Goal: Task Accomplishment & Management: Manage account settings

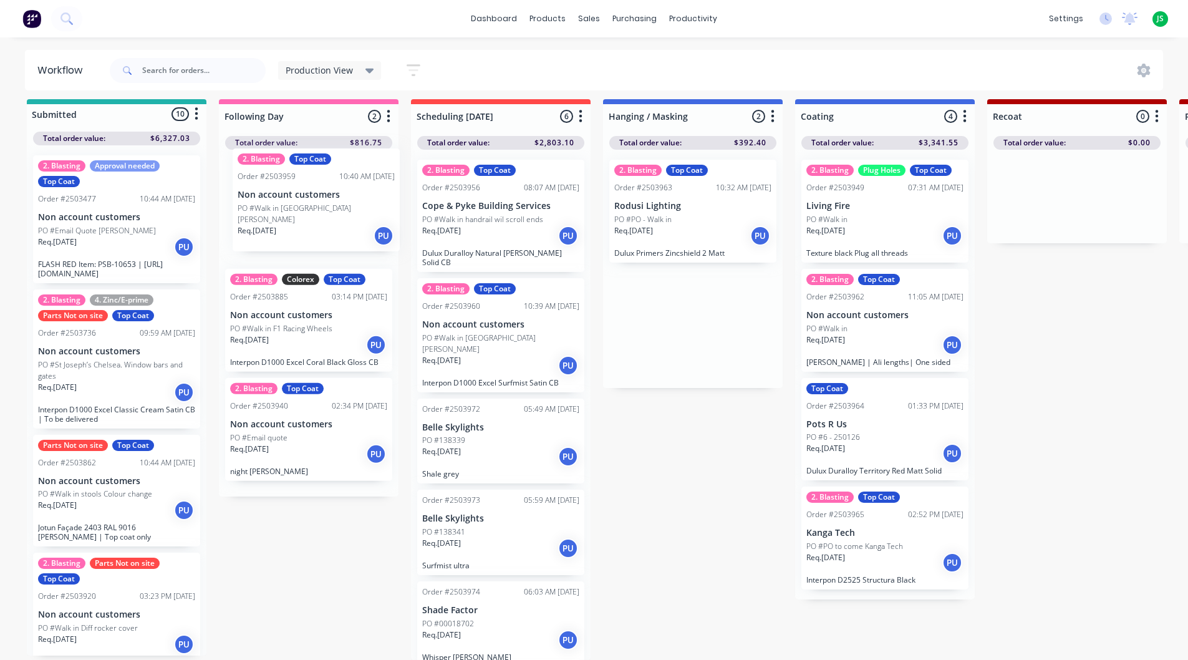
drag, startPoint x: 707, startPoint y: 226, endPoint x: 324, endPoint y: 225, distance: 383.4
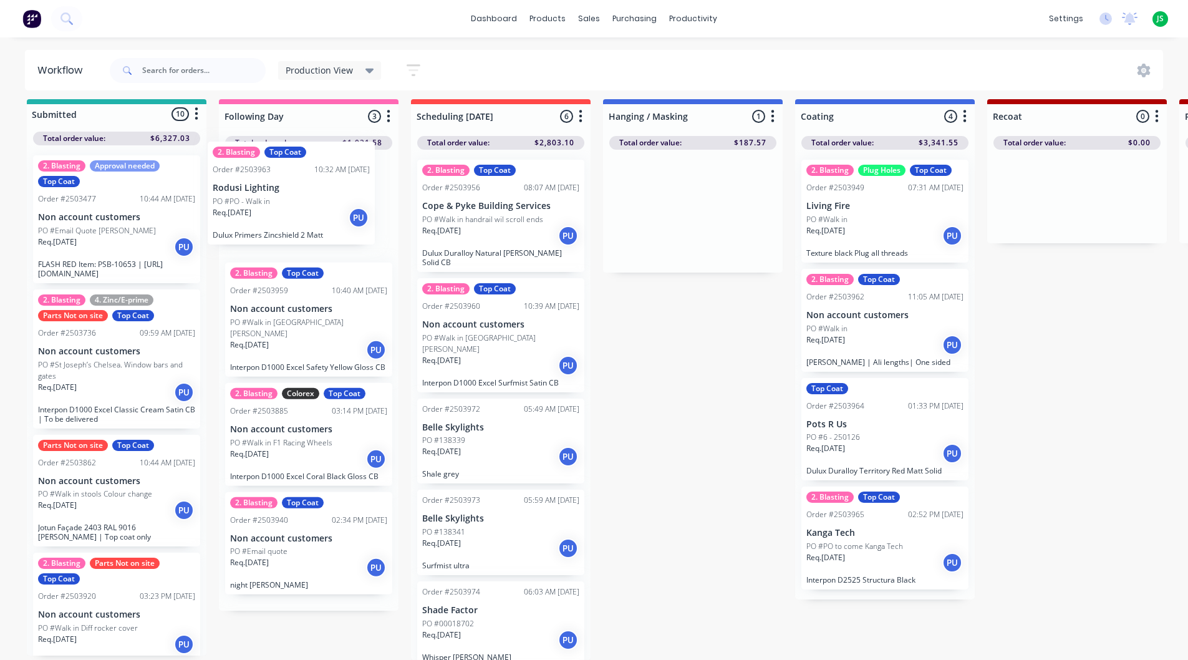
drag, startPoint x: 702, startPoint y: 206, endPoint x: 292, endPoint y: 198, distance: 409.7
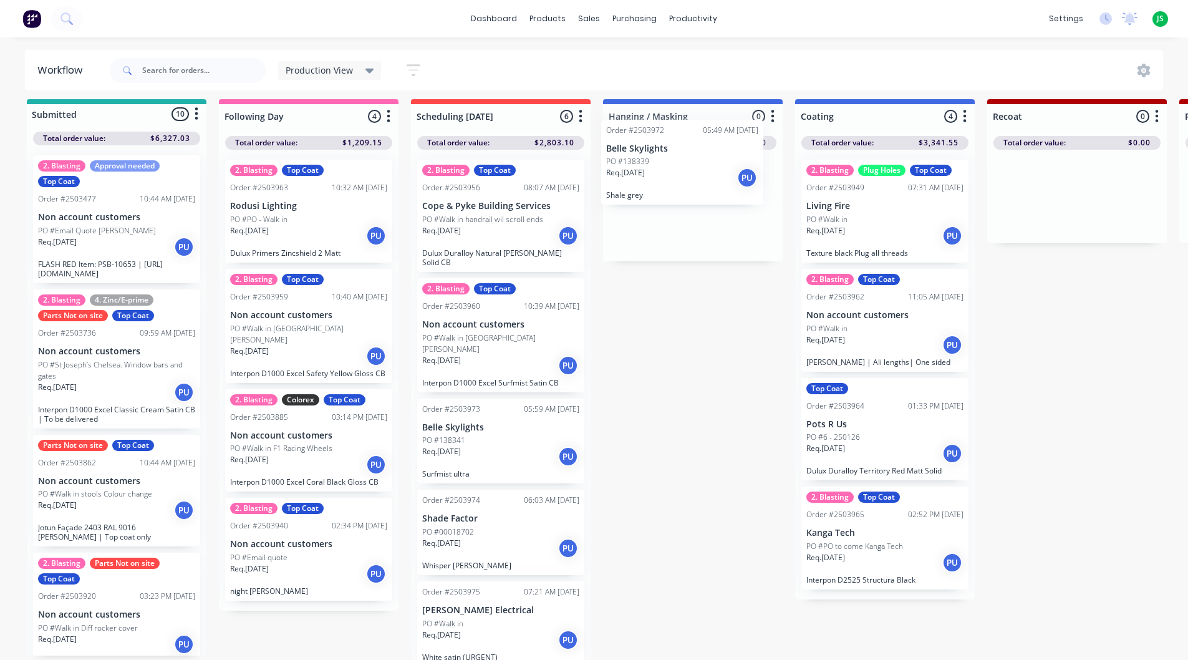
scroll to position [8, 0]
drag, startPoint x: 489, startPoint y: 412, endPoint x: 687, endPoint y: 185, distance: 301.8
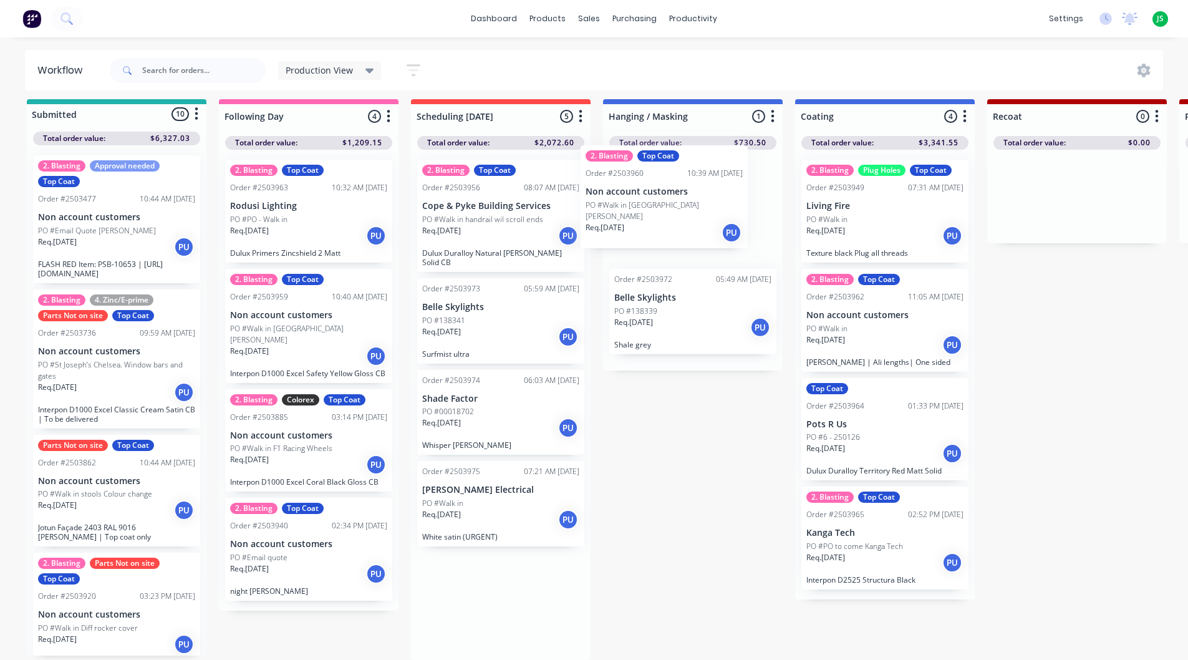
drag, startPoint x: 477, startPoint y: 330, endPoint x: 666, endPoint y: 196, distance: 231.6
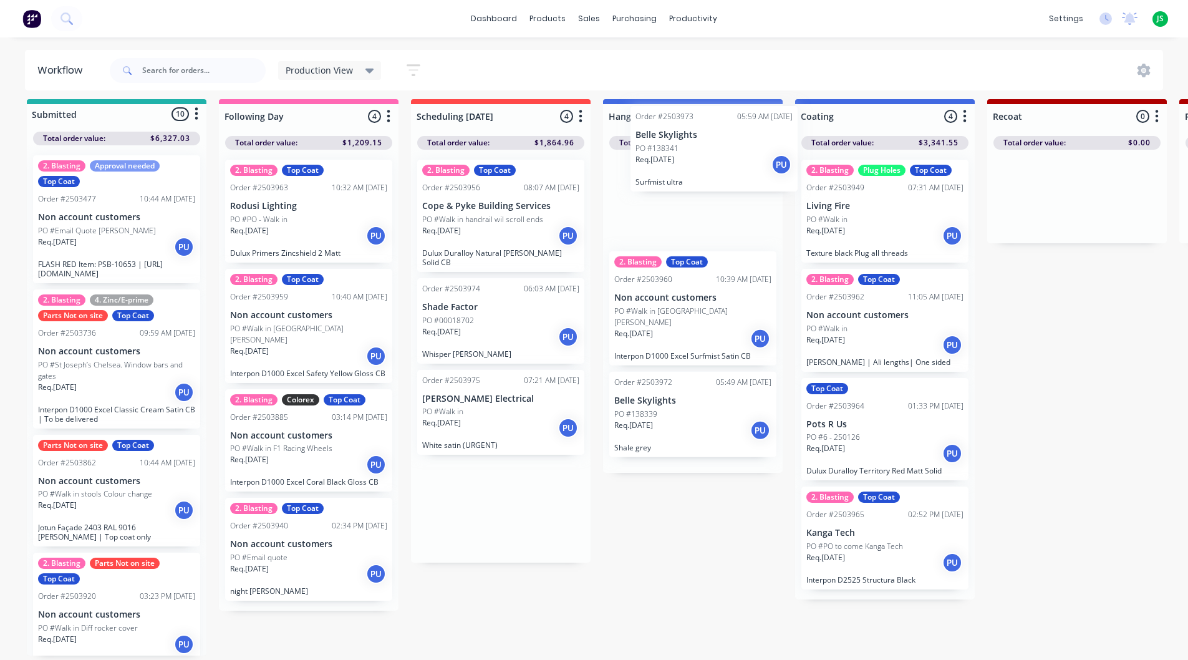
scroll to position [2, 0]
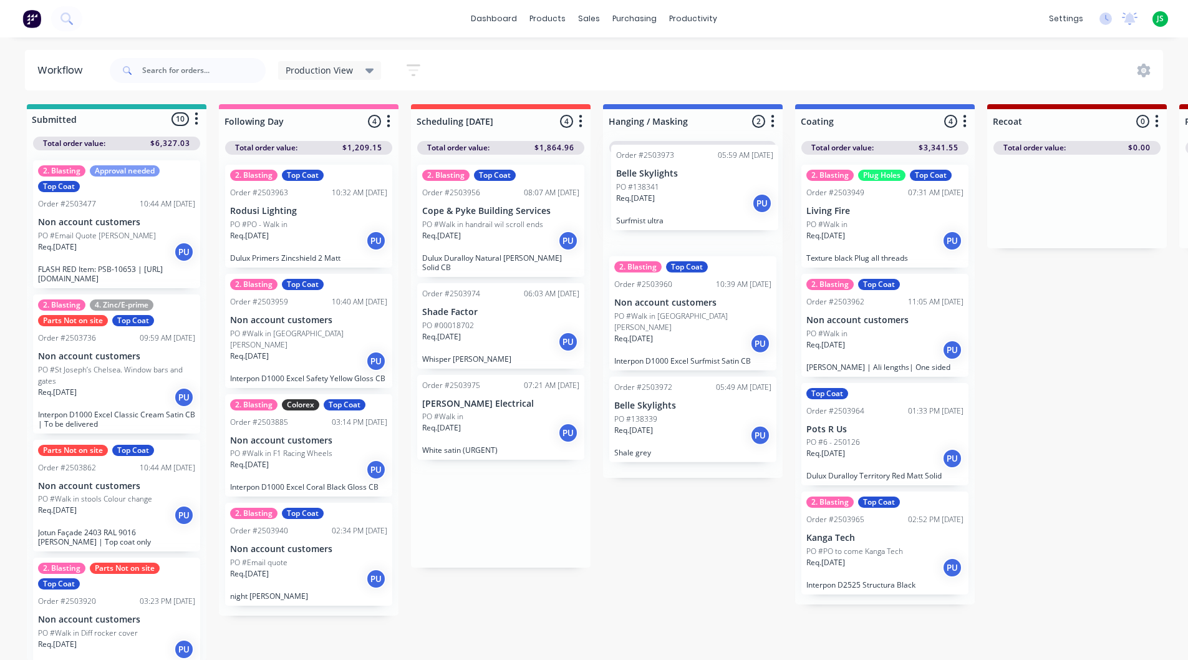
drag, startPoint x: 477, startPoint y: 310, endPoint x: 678, endPoint y: 191, distance: 233.9
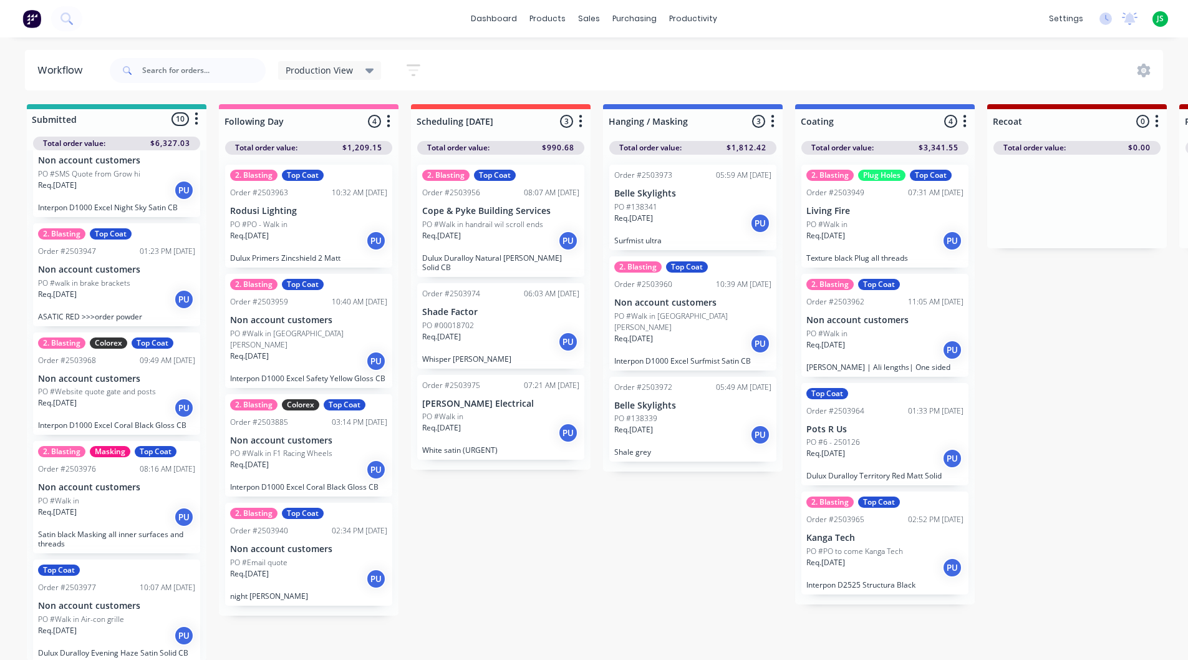
scroll to position [695, 0]
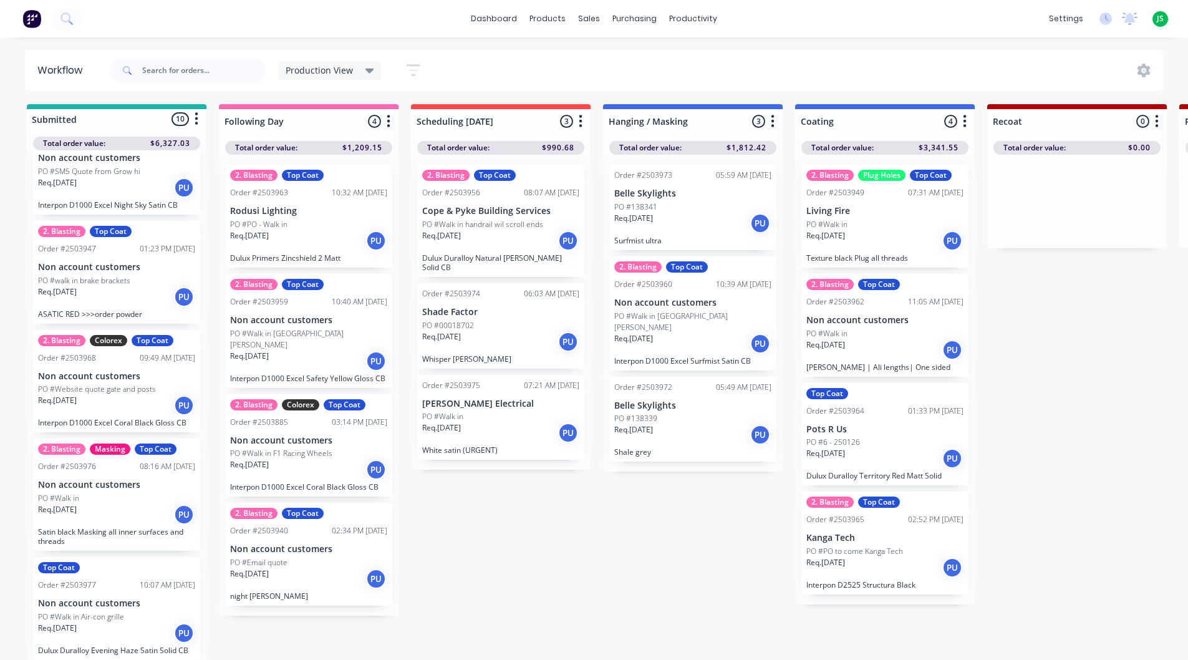
click at [512, 14] on link "dashboard" at bounding box center [493, 18] width 59 height 19
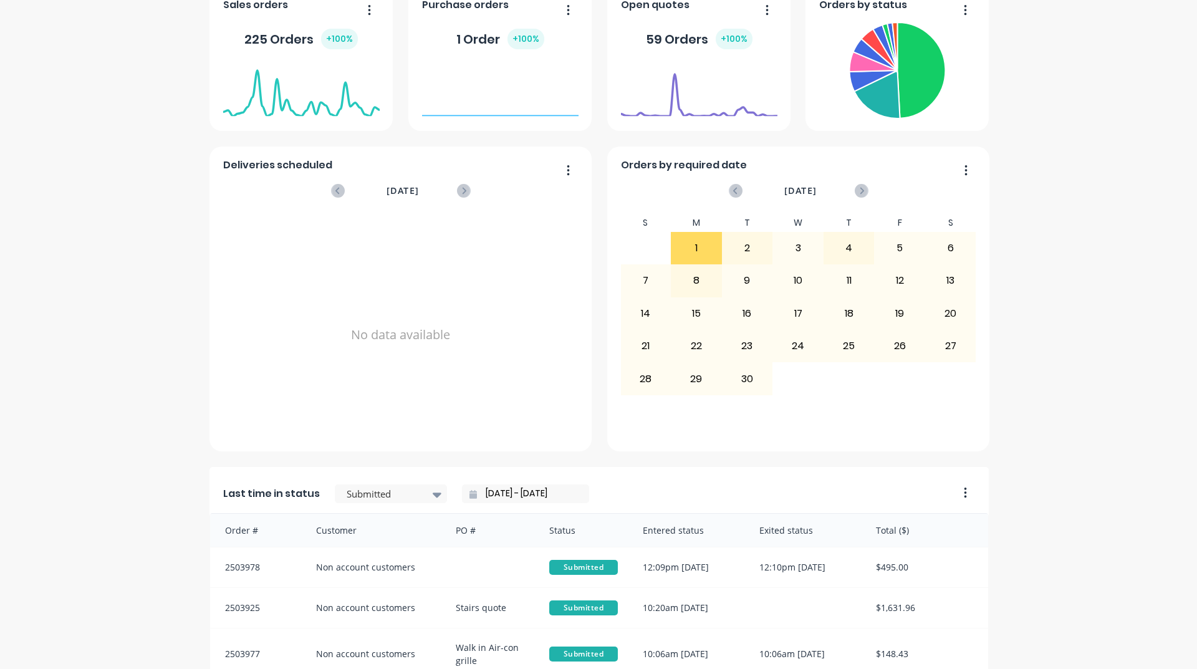
scroll to position [2, 0]
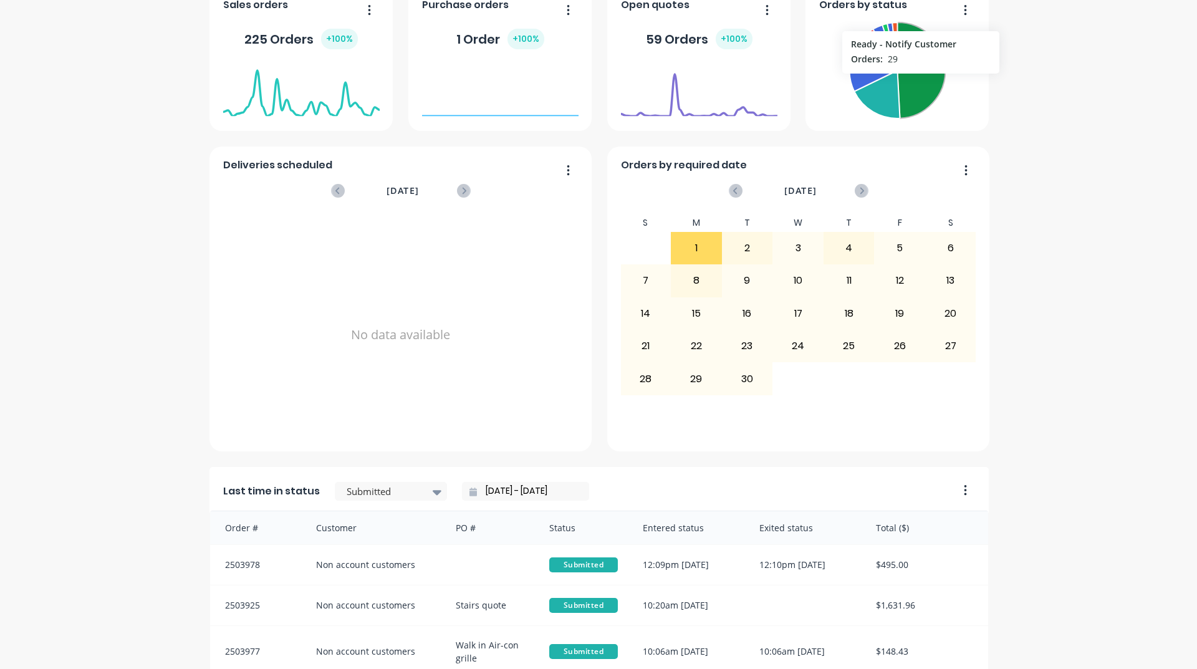
click at [916, 80] on icon at bounding box center [921, 70] width 48 height 96
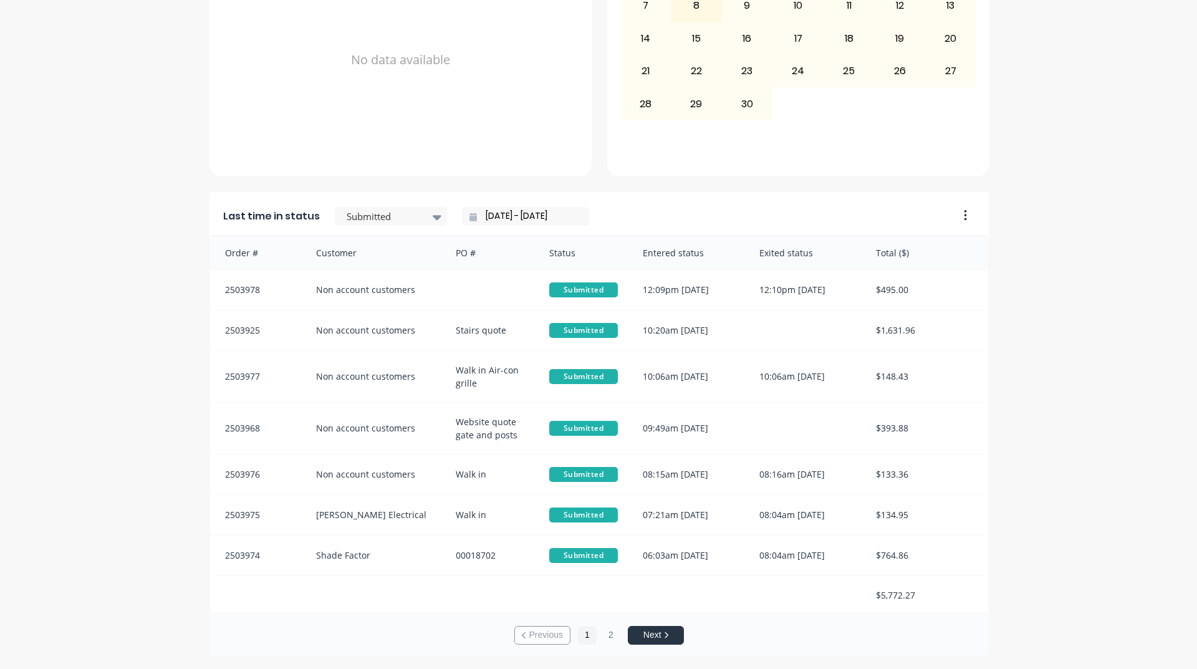
scroll to position [525, 0]
click at [605, 640] on button "2" at bounding box center [611, 634] width 19 height 19
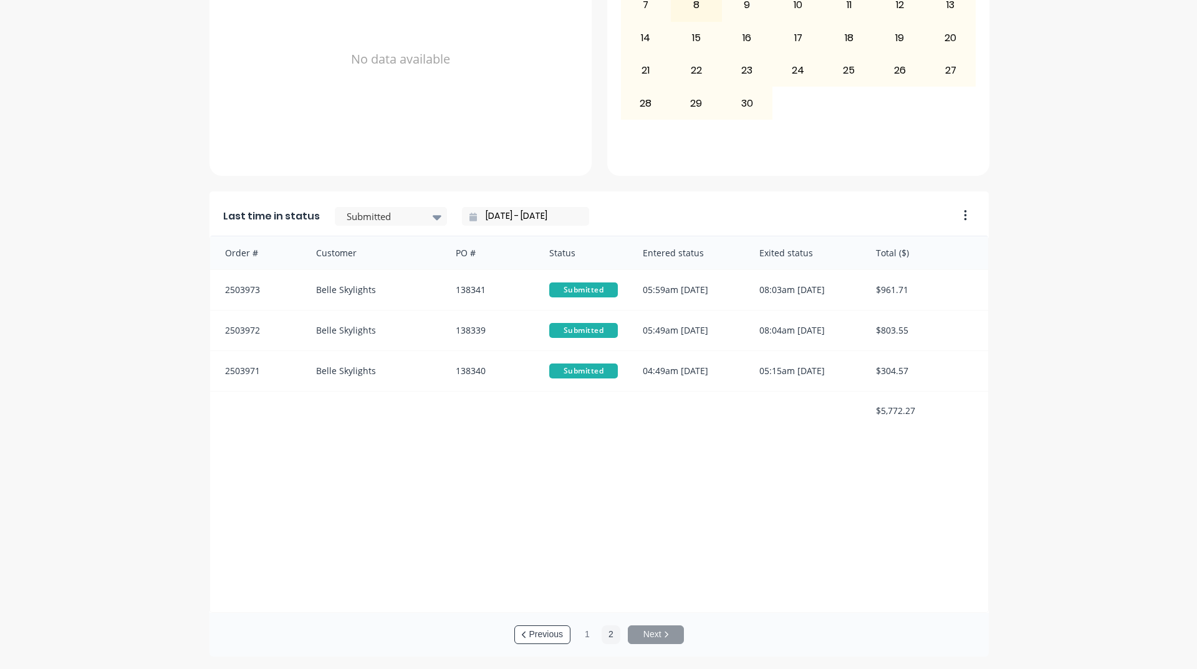
scroll to position [2, 0]
click at [584, 639] on button "1" at bounding box center [587, 634] width 19 height 19
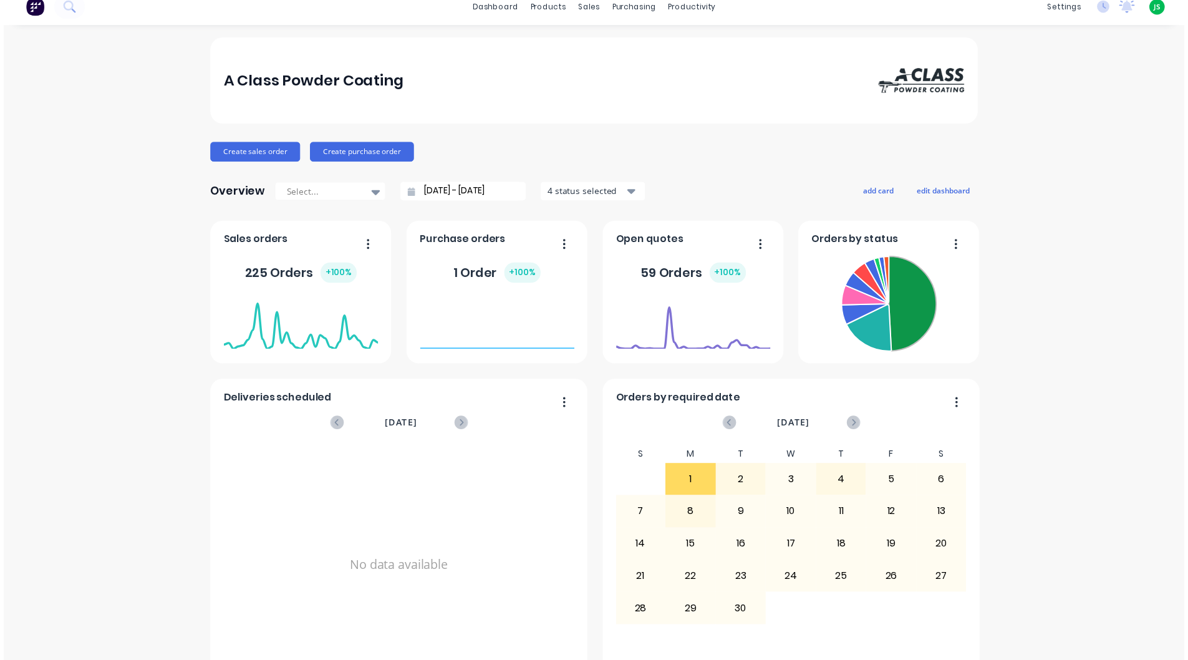
scroll to position [0, 0]
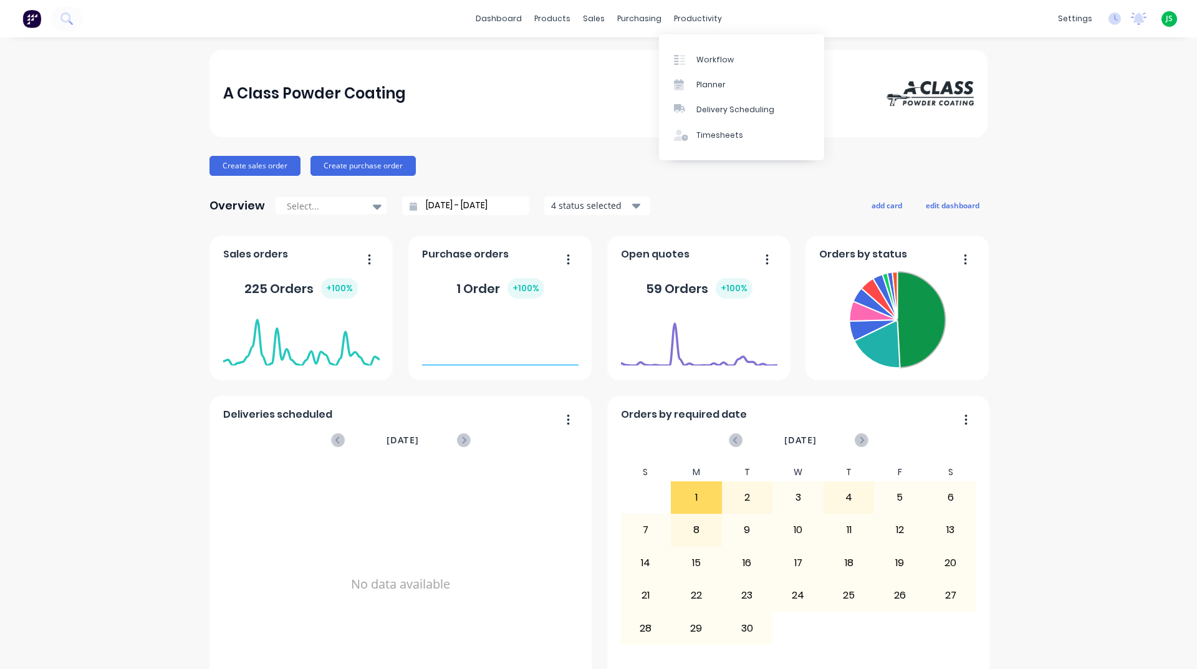
click at [686, 29] on div "dashboard products sales purchasing productivity dashboard products Product Cat…" at bounding box center [598, 18] width 1197 height 37
click at [725, 55] on div "Workflow" at bounding box center [714, 59] width 37 height 11
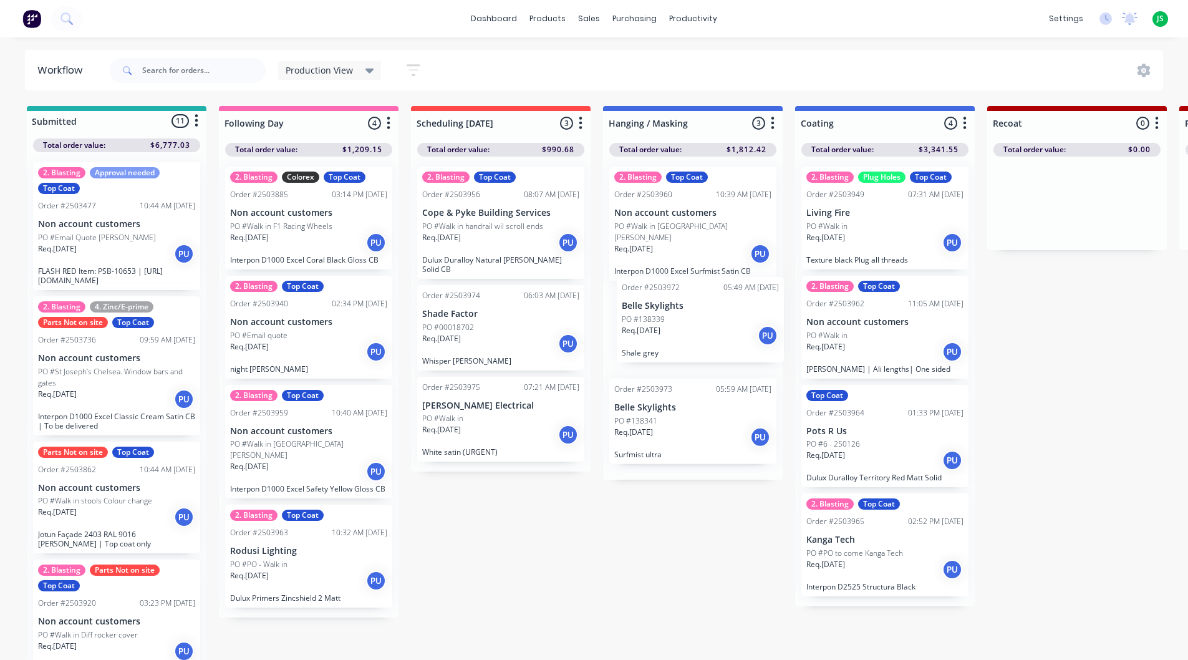
drag, startPoint x: 643, startPoint y: 322, endPoint x: 653, endPoint y: 325, distance: 10.9
click at [653, 325] on div "2. Blasting Top Coat Order #2503960 10:39 AM [DATE] Non account customers PO #W…" at bounding box center [693, 317] width 180 height 323
click at [653, 335] on p "Req. [DATE]" at bounding box center [633, 340] width 39 height 11
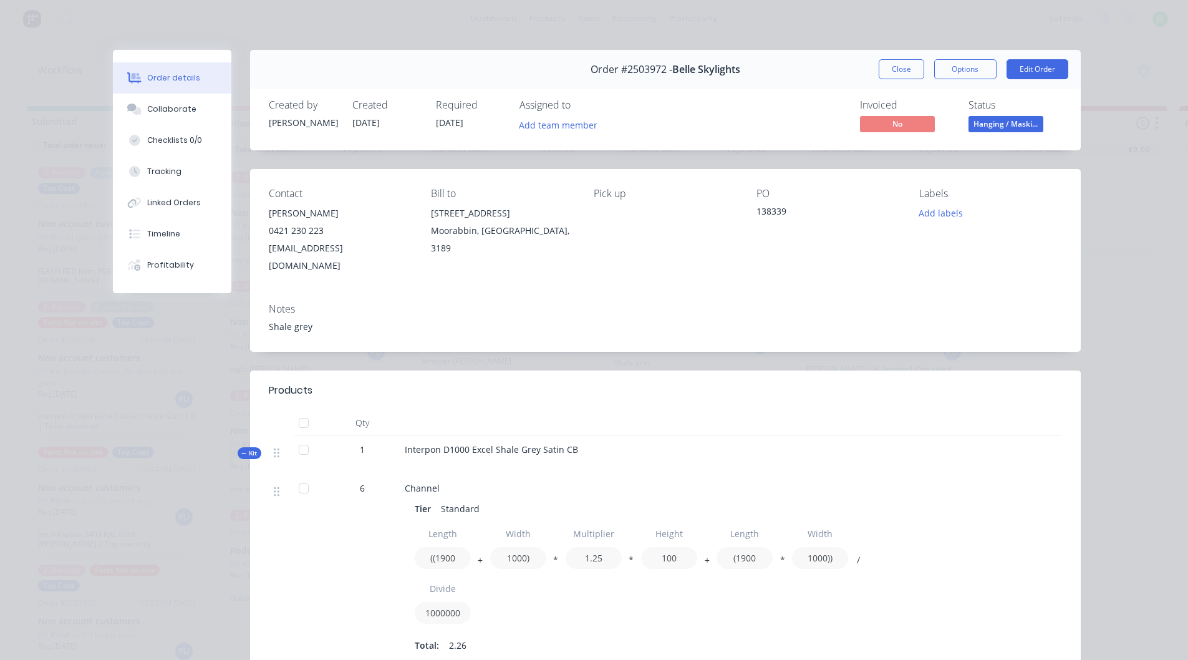
drag, startPoint x: 890, startPoint y: 64, endPoint x: 762, endPoint y: 139, distance: 148.1
click at [891, 64] on button "Close" at bounding box center [901, 69] width 46 height 20
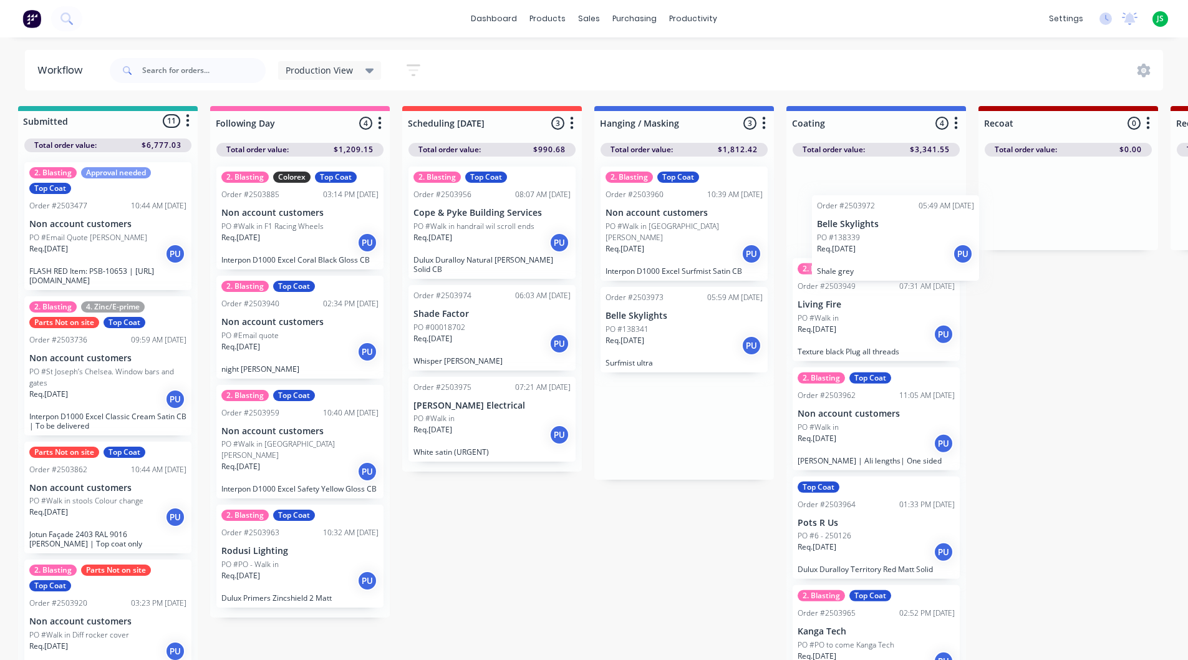
scroll to position [0, 9]
drag, startPoint x: 653, startPoint y: 332, endPoint x: 846, endPoint y: 242, distance: 212.8
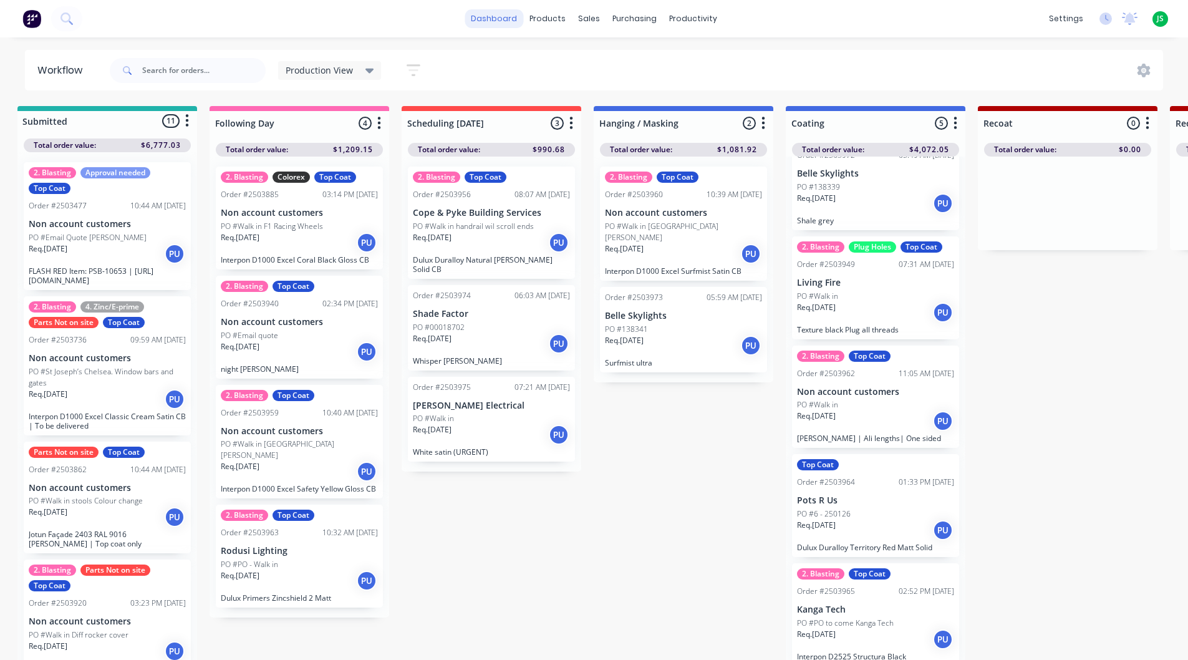
click at [511, 19] on link "dashboard" at bounding box center [493, 18] width 59 height 19
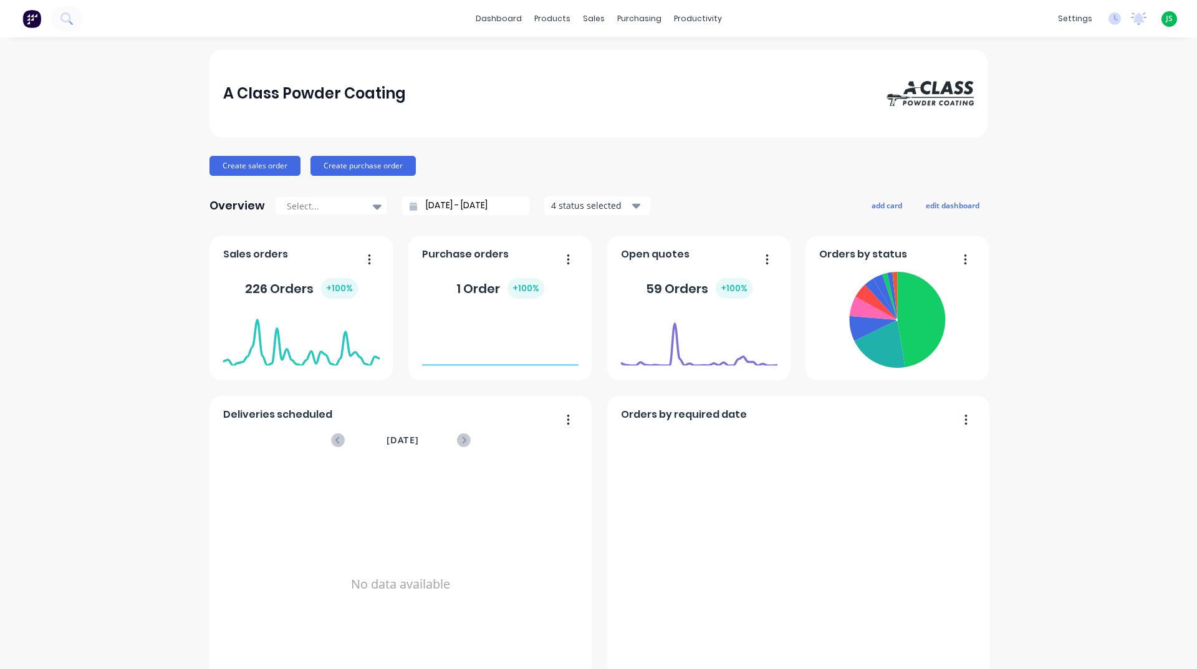
scroll to position [436, 0]
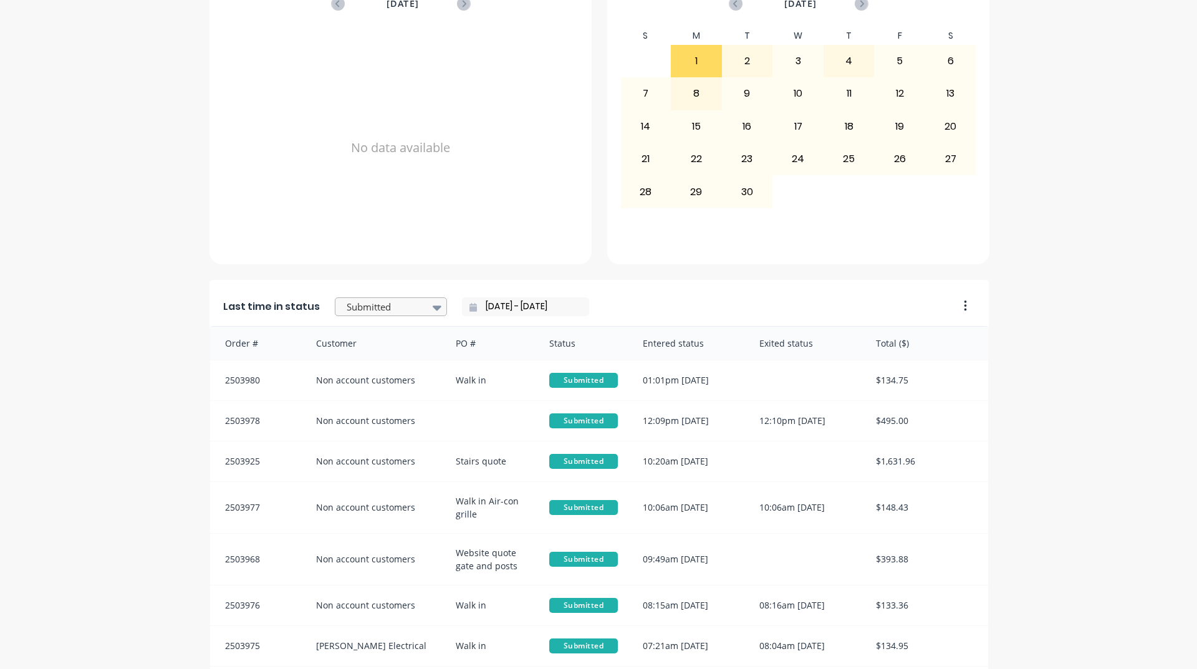
click at [381, 305] on div at bounding box center [384, 307] width 79 height 16
click at [394, 312] on div "Coating" at bounding box center [391, 300] width 112 height 23
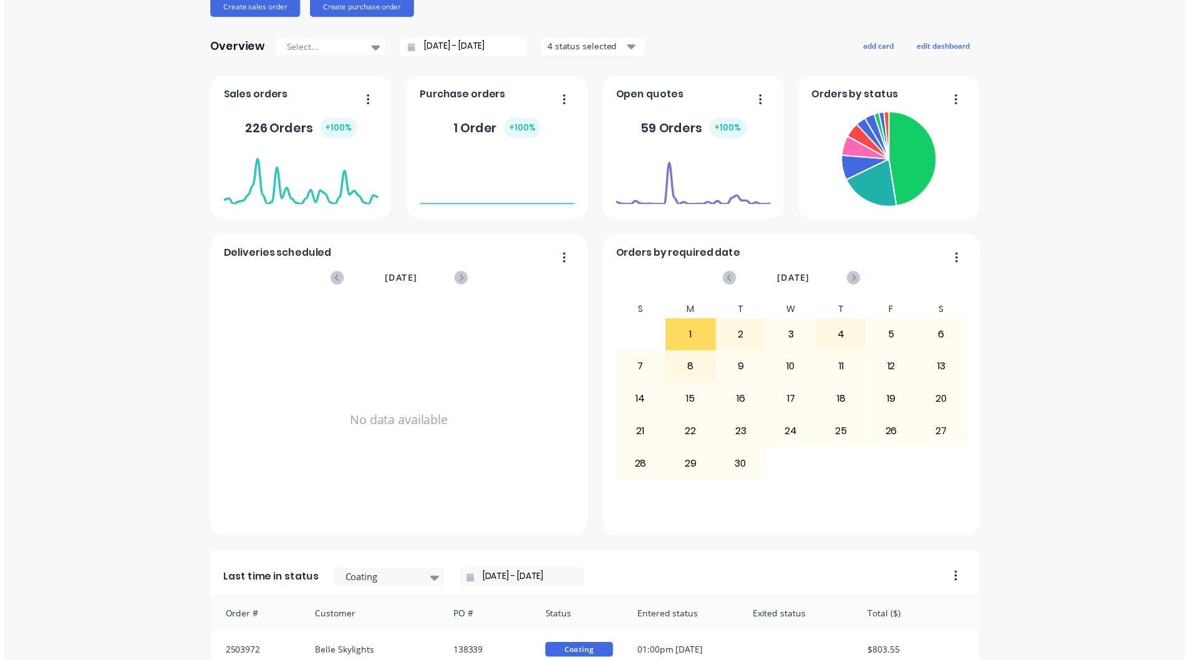
scroll to position [0, 0]
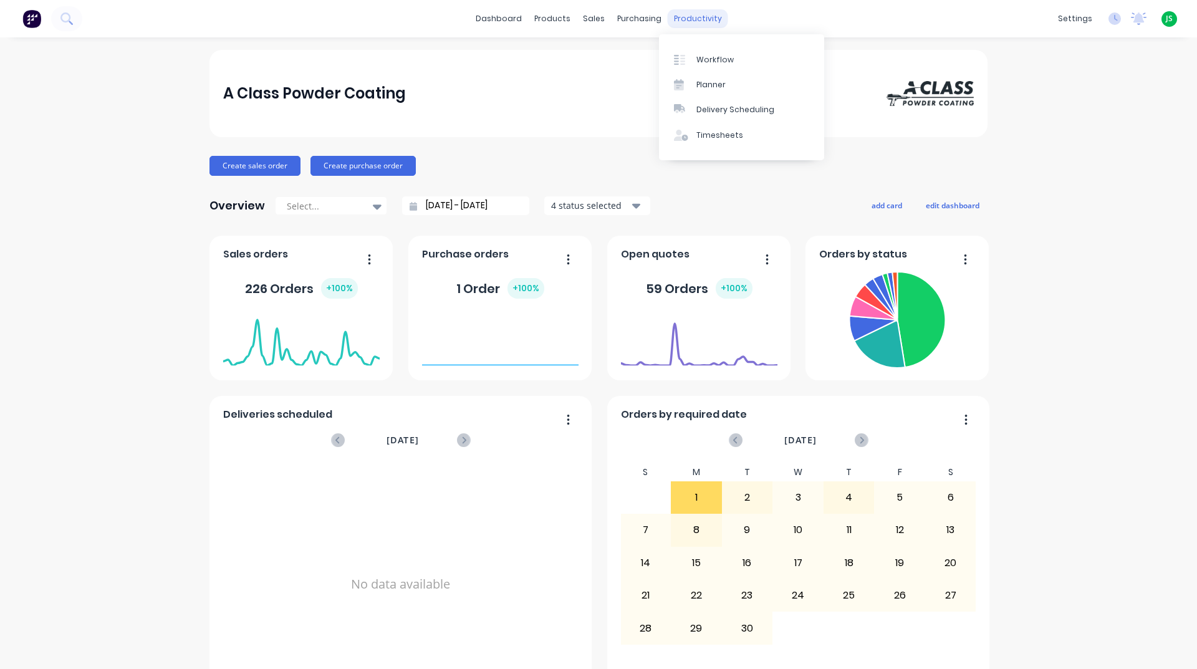
click at [682, 15] on div "productivity" at bounding box center [698, 18] width 60 height 19
click at [722, 57] on div "Workflow" at bounding box center [714, 59] width 37 height 11
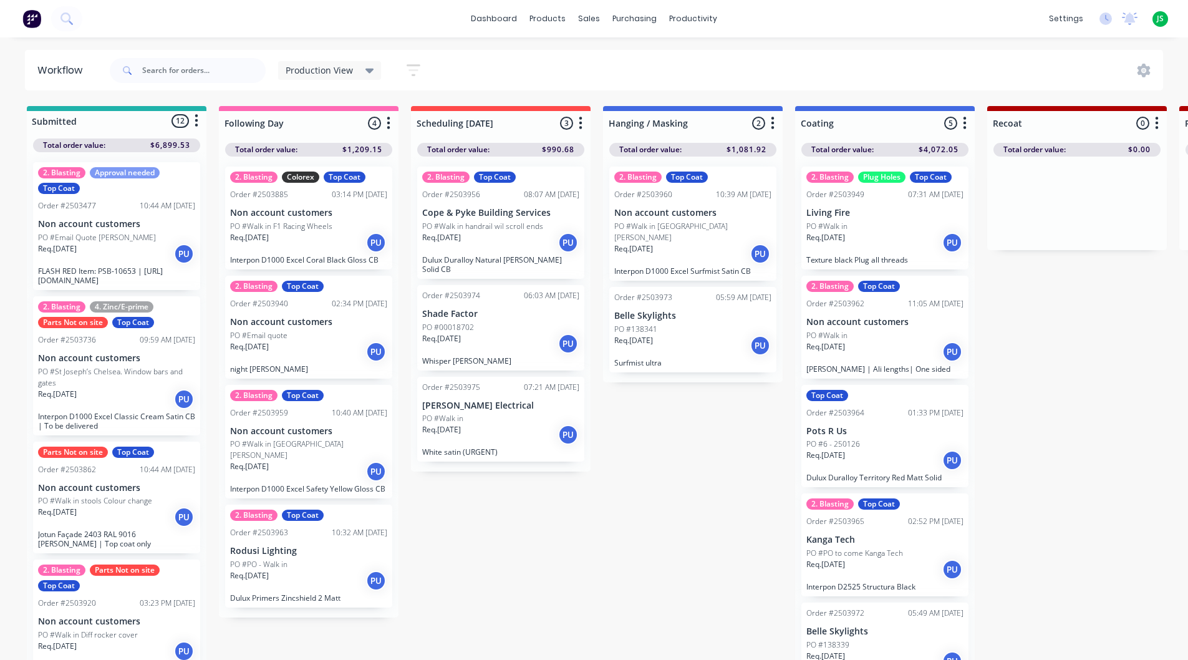
click at [667, 324] on div "PO #138341" at bounding box center [692, 329] width 157 height 11
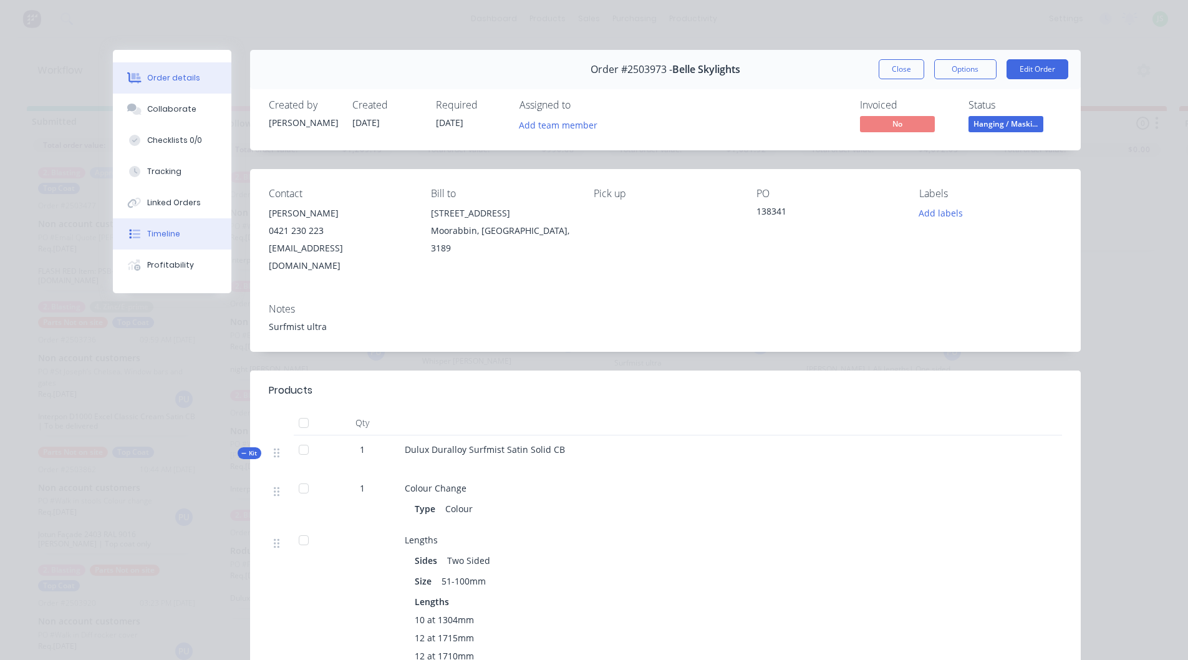
click at [163, 237] on div "Timeline" at bounding box center [163, 233] width 33 height 11
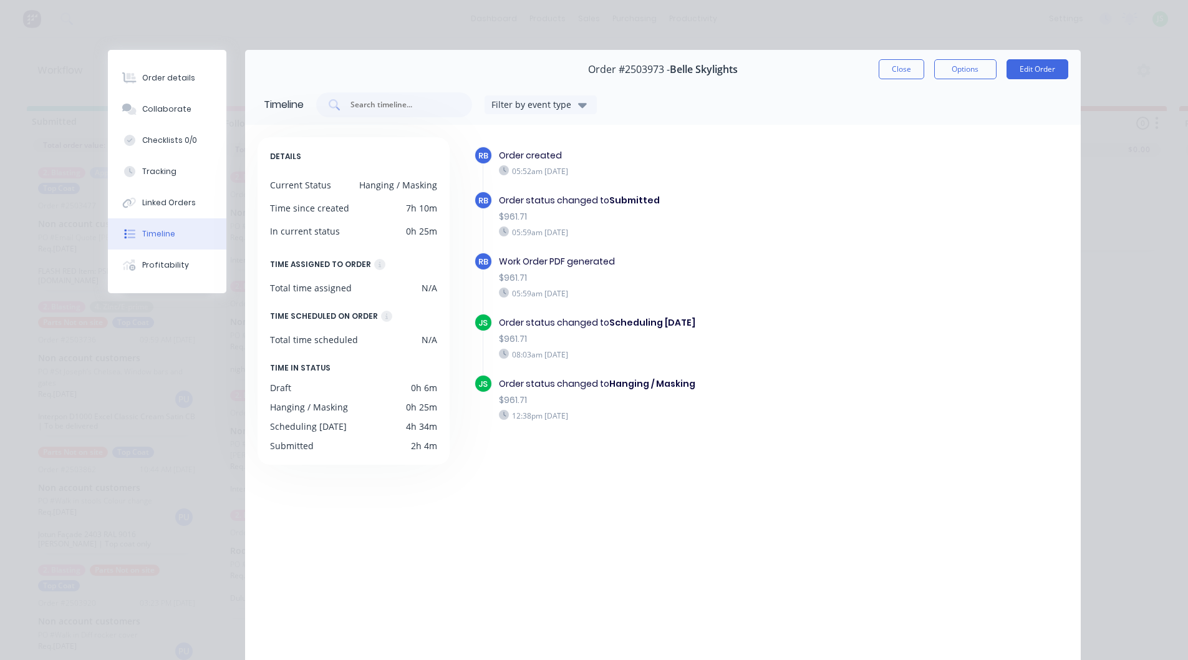
click at [887, 68] on button "Close" at bounding box center [901, 69] width 46 height 20
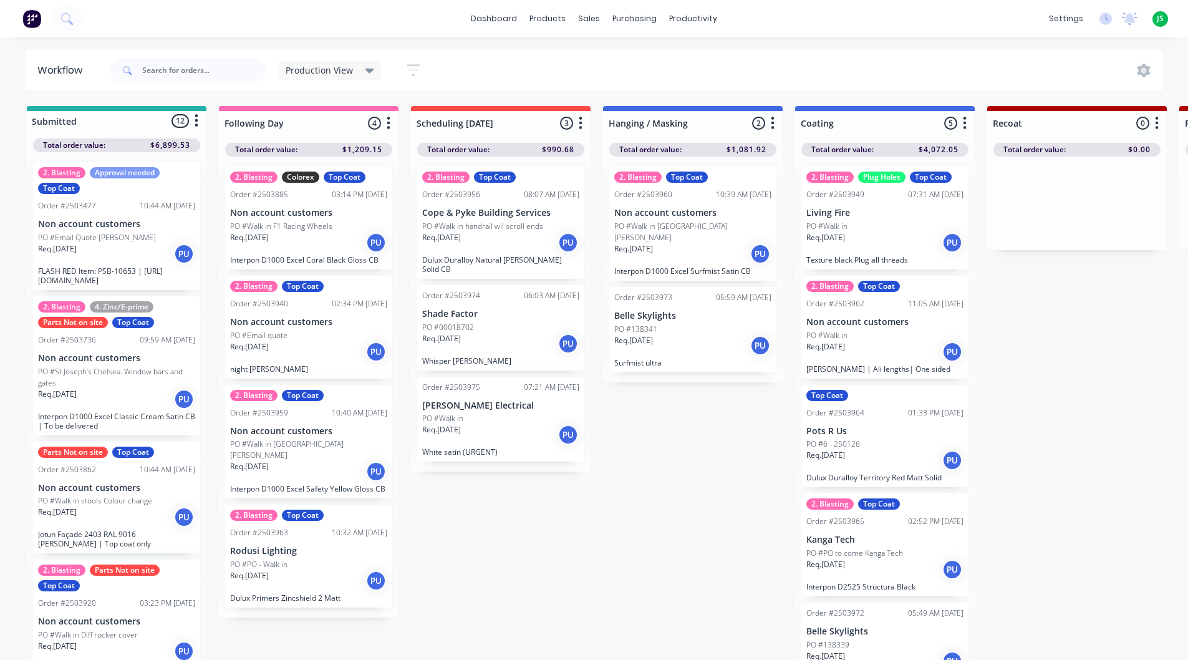
click at [638, 229] on p "PO #Walk in [GEOGRAPHIC_DATA][PERSON_NAME]" at bounding box center [692, 232] width 157 height 22
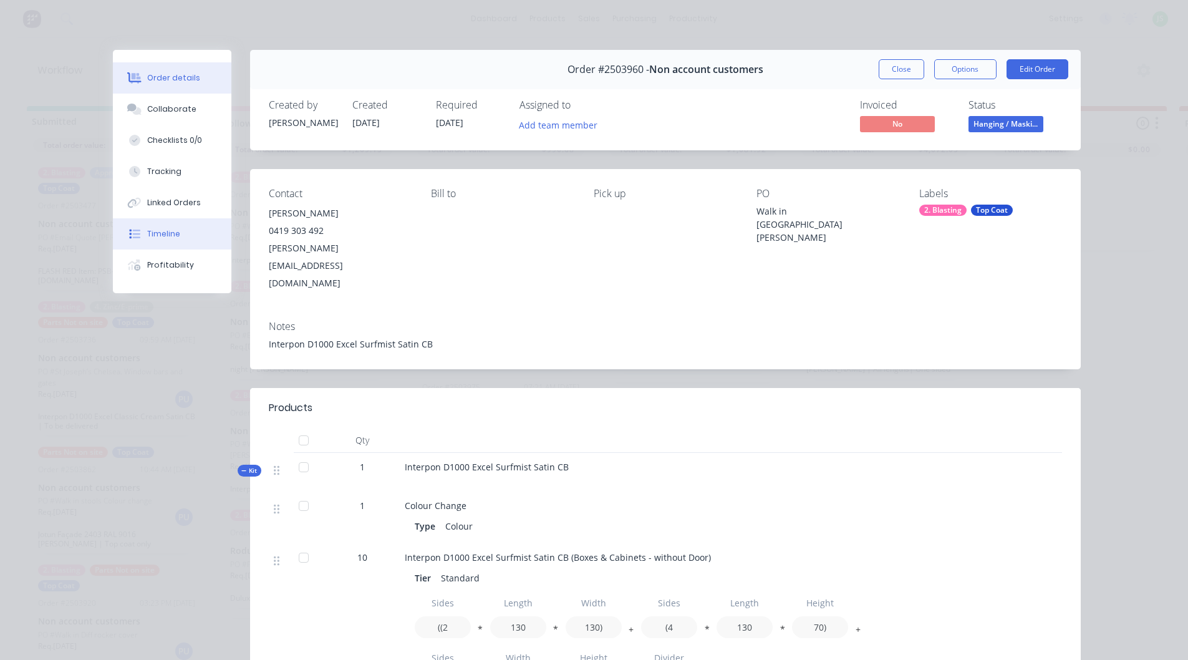
click at [155, 219] on button "Timeline" at bounding box center [172, 233] width 118 height 31
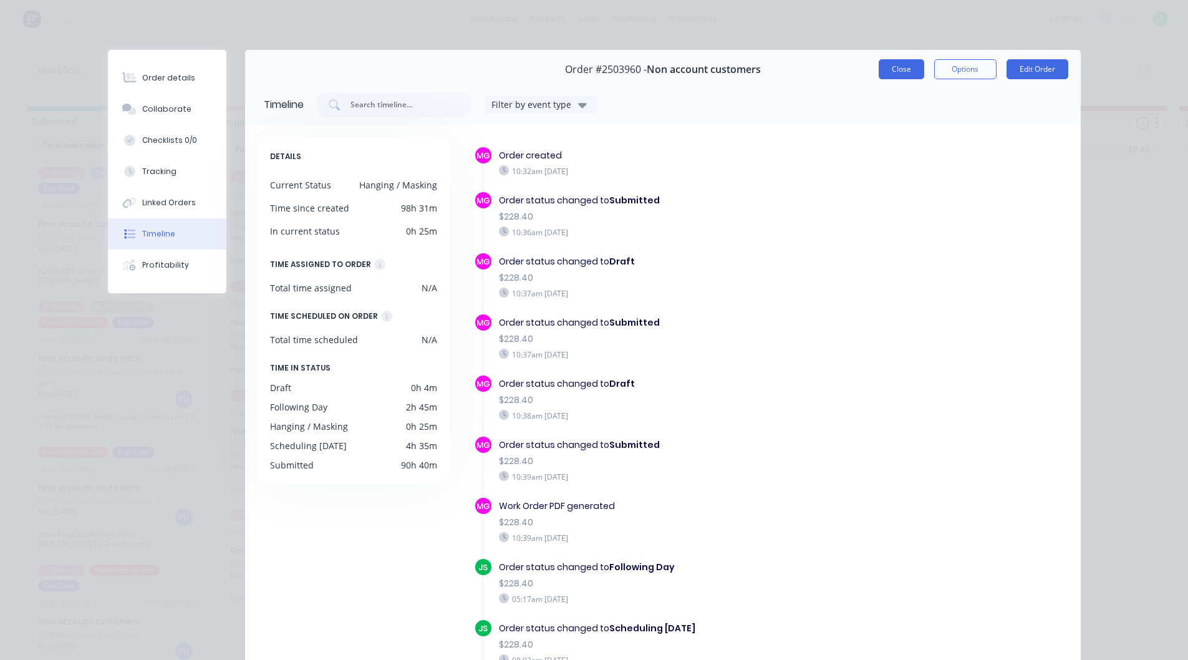
click at [907, 67] on button "Close" at bounding box center [901, 69] width 46 height 20
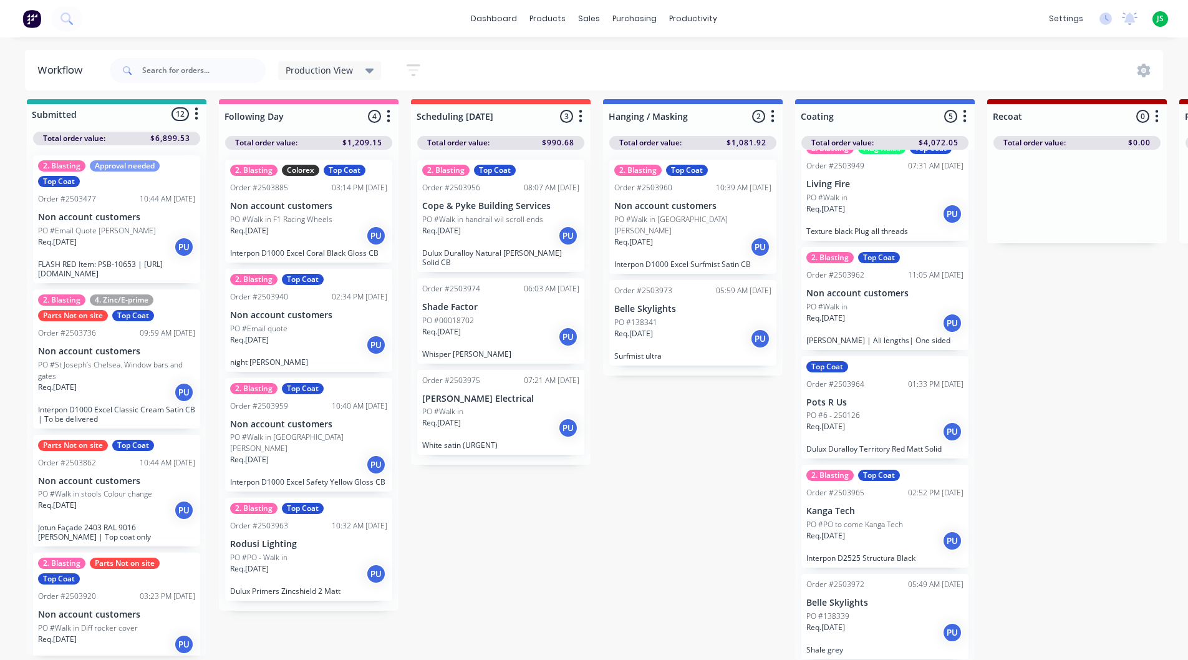
scroll to position [16, 0]
click at [298, 529] on div "2. Blasting Top Coat Order #2503963 10:32 AM [DATE] Rodusi Lighting PO #PO - Wa…" at bounding box center [308, 548] width 167 height 103
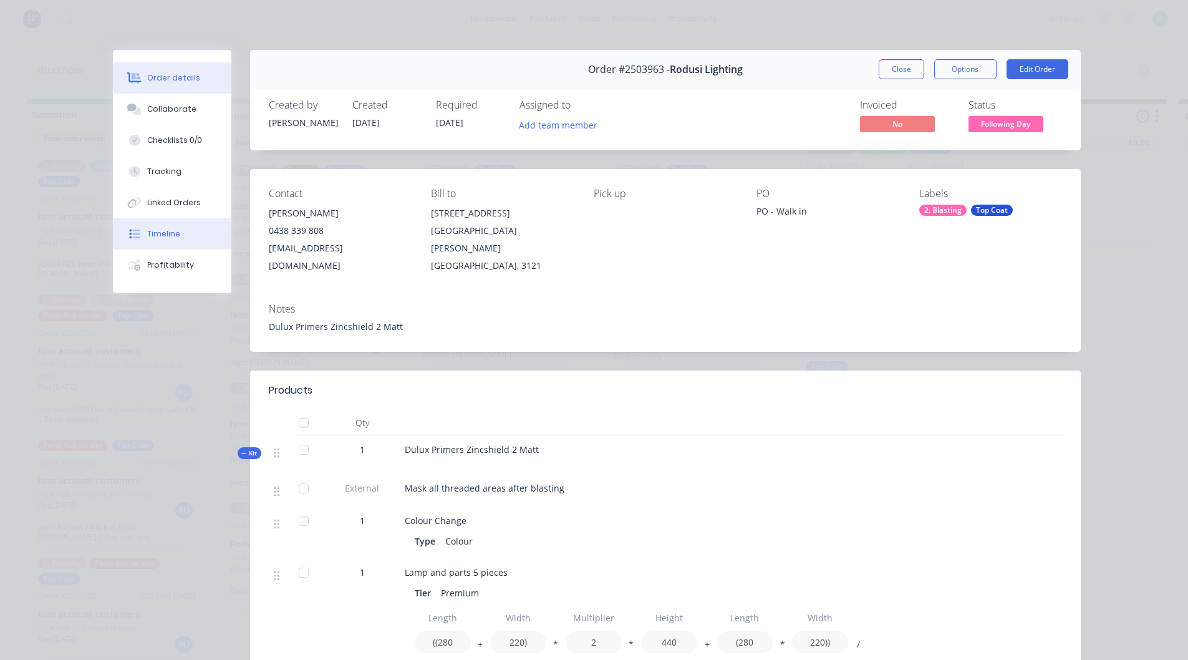
click at [158, 226] on button "Timeline" at bounding box center [172, 233] width 118 height 31
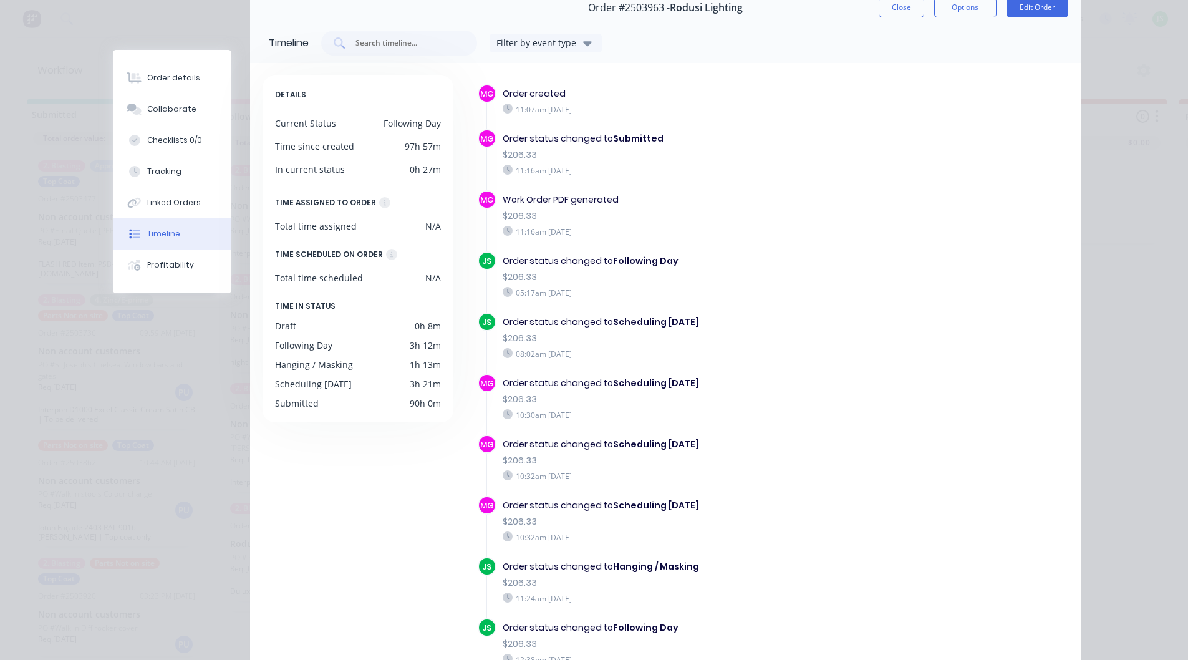
scroll to position [0, 0]
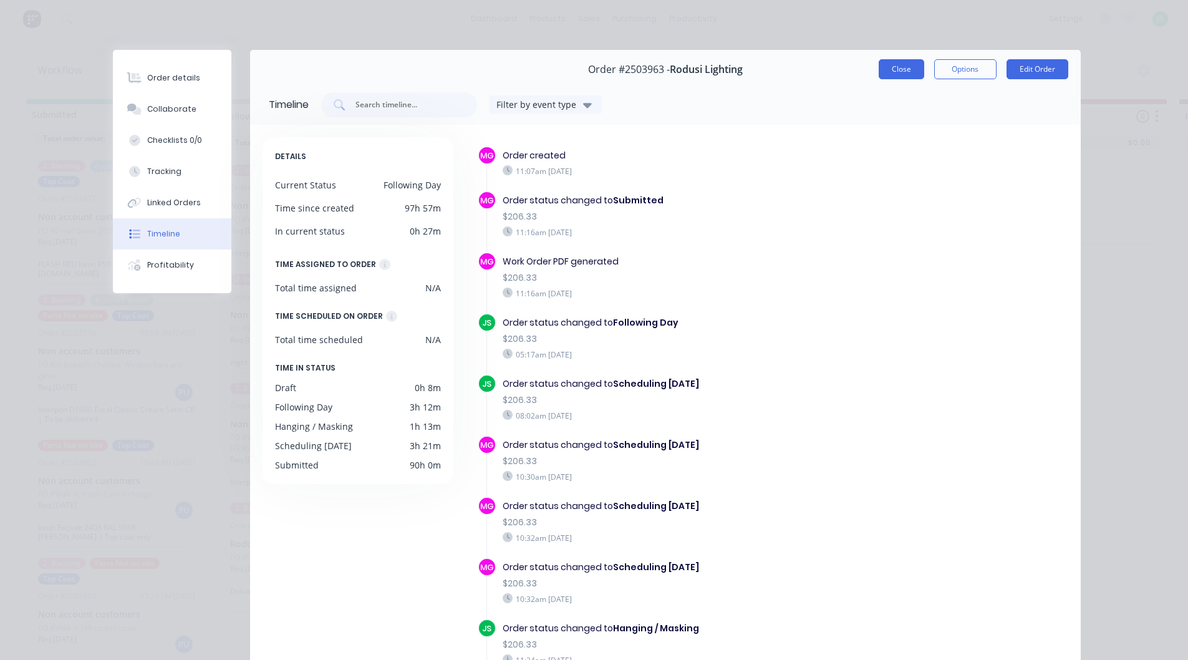
click at [893, 74] on button "Close" at bounding box center [901, 69] width 46 height 20
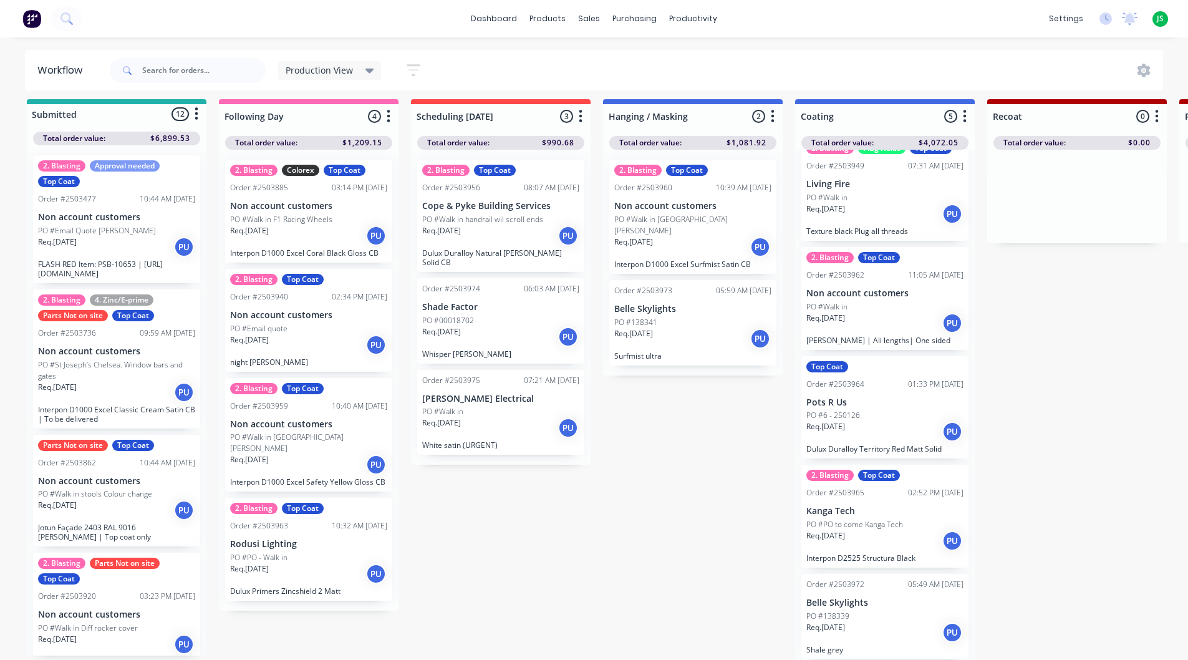
click at [304, 431] on p "PO #Walk in [GEOGRAPHIC_DATA][PERSON_NAME]" at bounding box center [308, 442] width 157 height 22
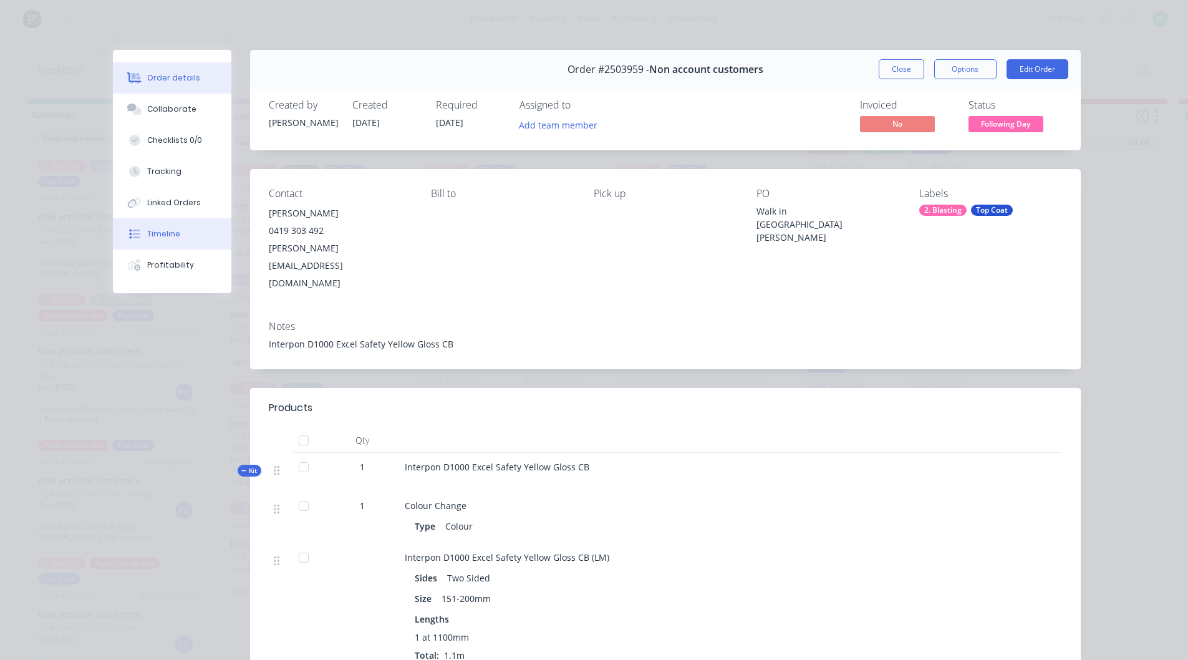
click at [154, 229] on div "Timeline" at bounding box center [163, 233] width 33 height 11
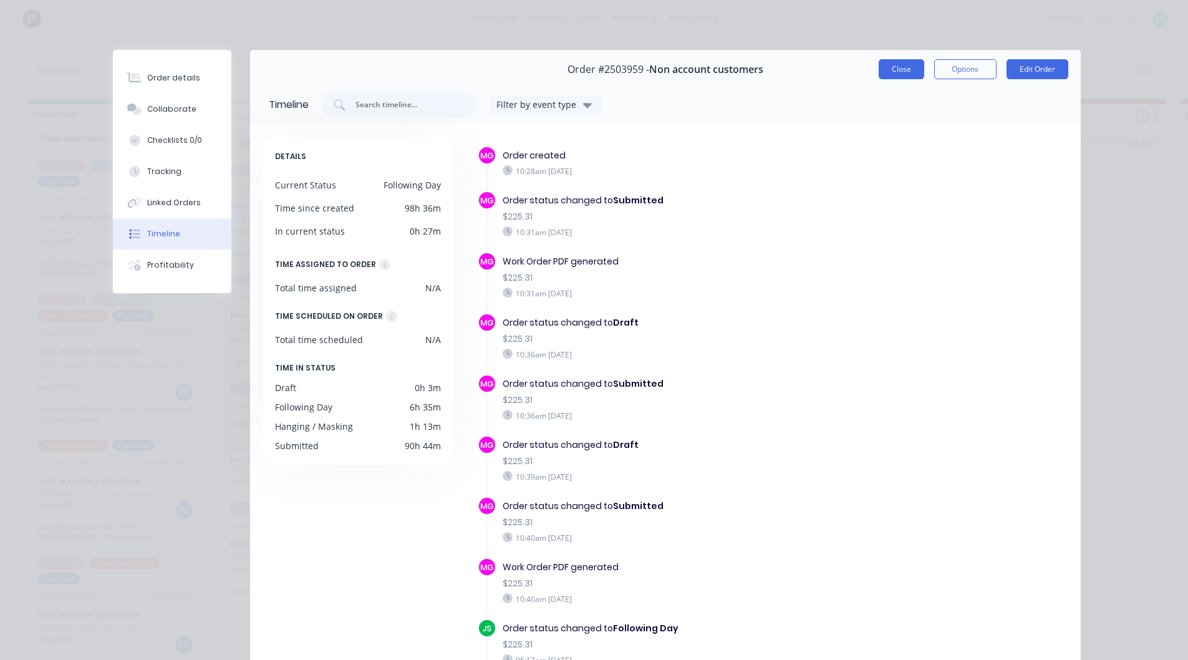
click at [890, 74] on button "Close" at bounding box center [901, 69] width 46 height 20
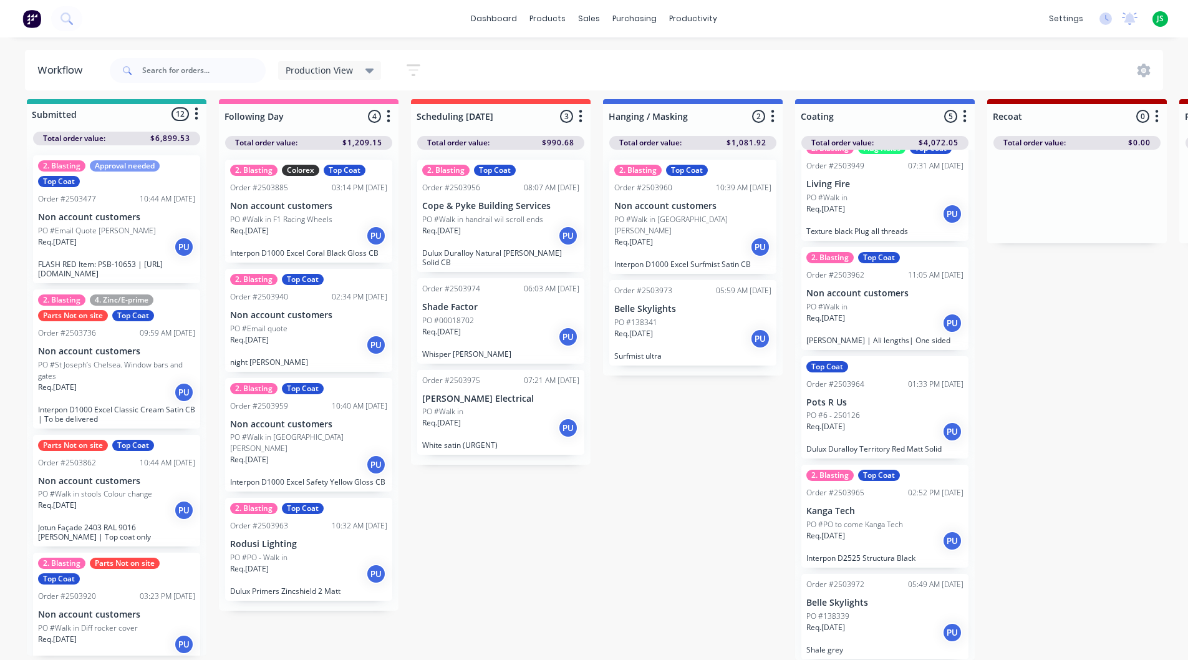
click at [484, 393] on p "[PERSON_NAME] Electrical" at bounding box center [500, 398] width 157 height 11
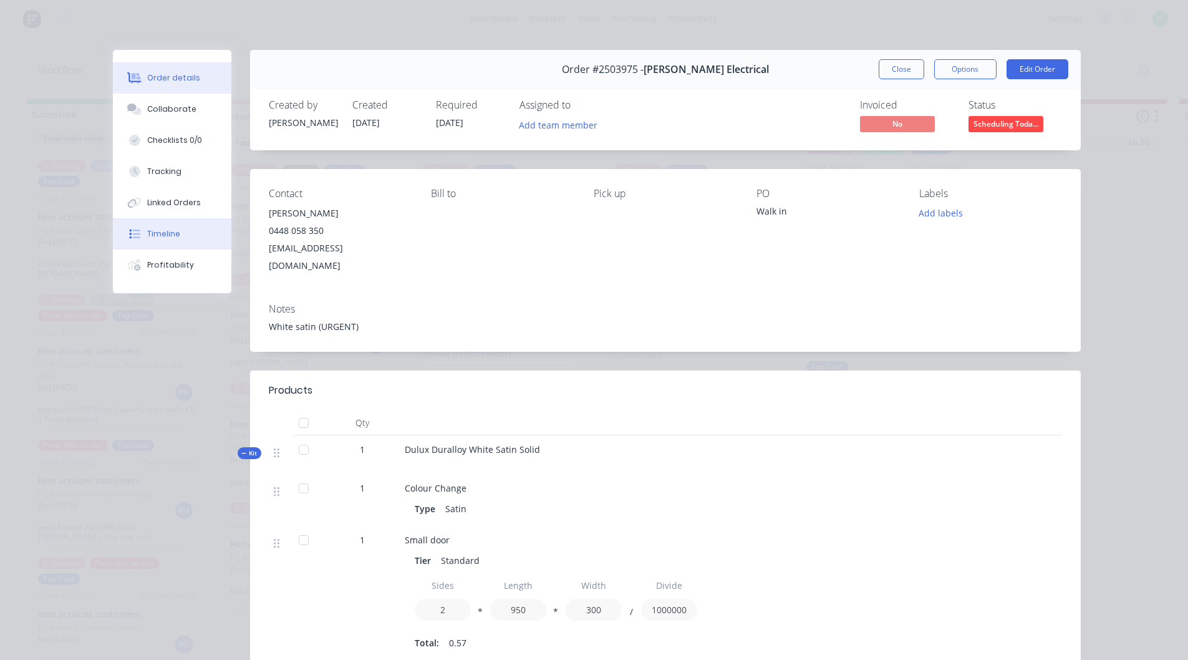
click at [159, 230] on div "Timeline" at bounding box center [163, 233] width 33 height 11
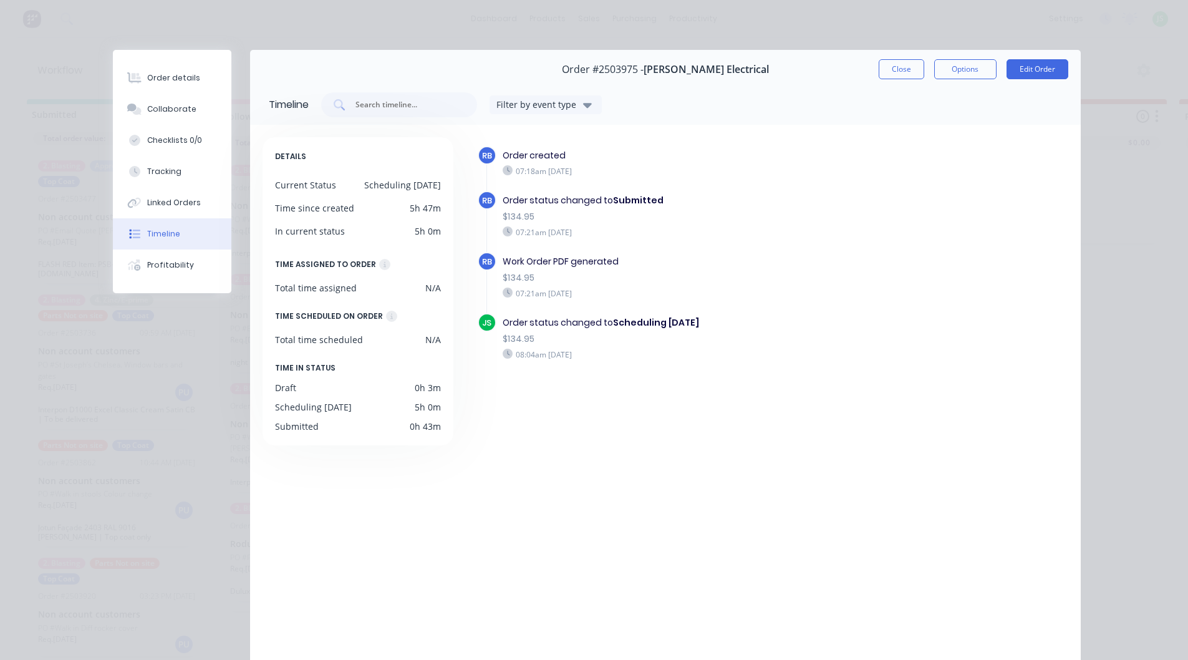
click at [878, 70] on button "Close" at bounding box center [901, 69] width 46 height 20
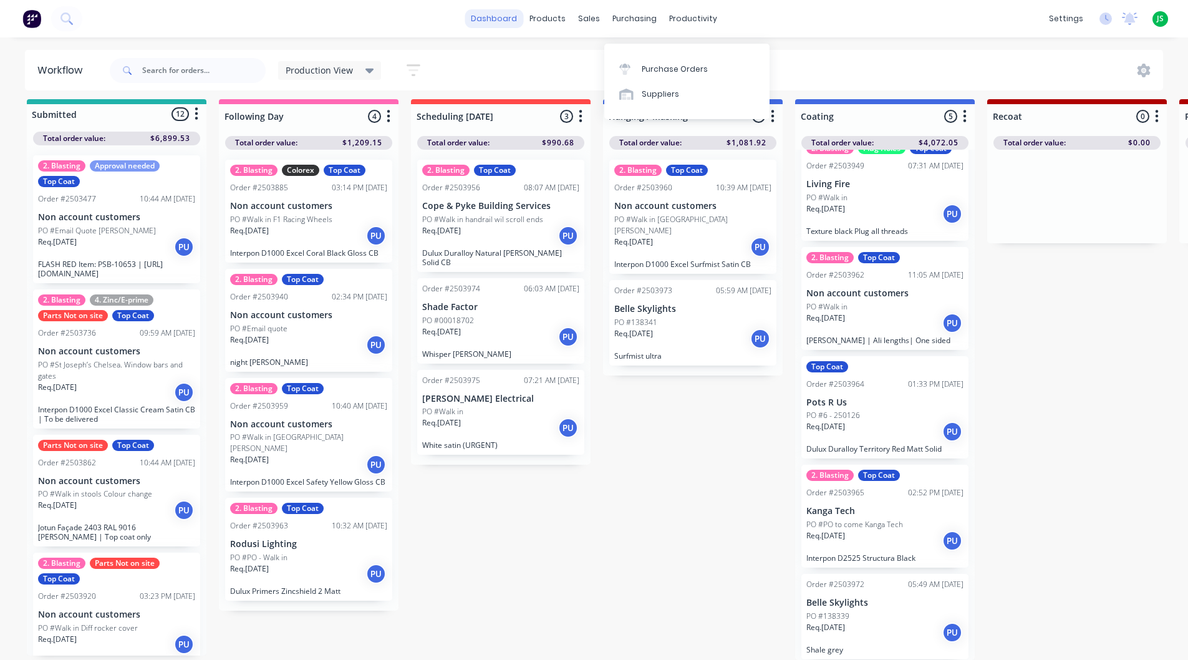
click at [494, 16] on link "dashboard" at bounding box center [493, 18] width 59 height 19
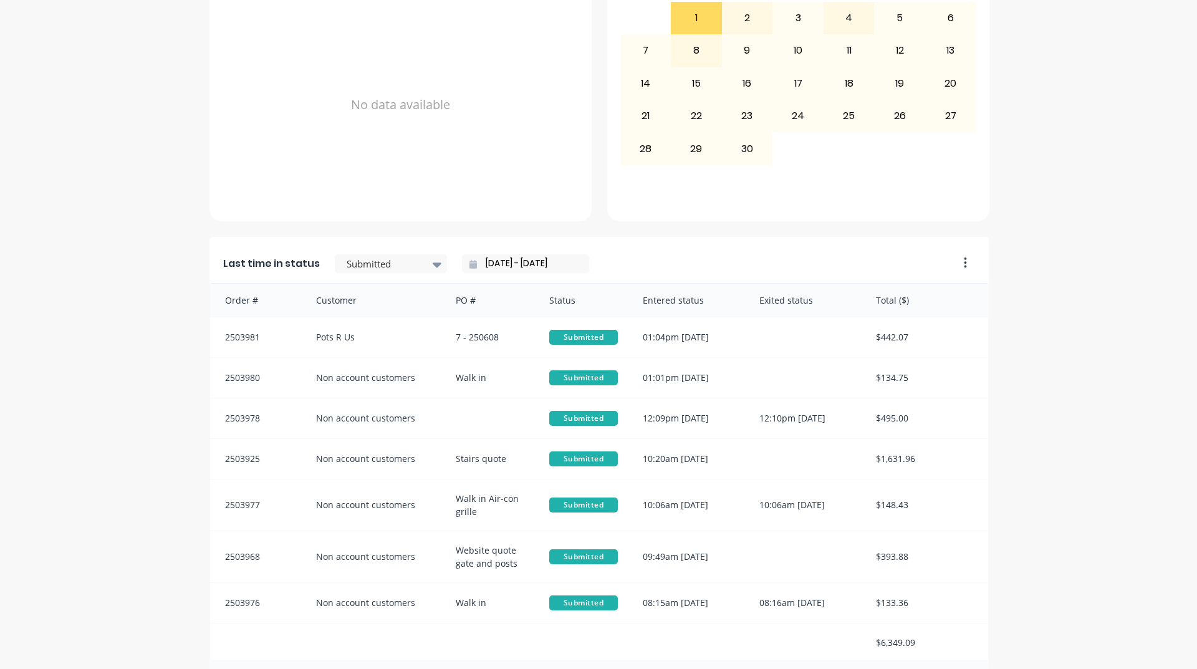
scroll to position [525, 0]
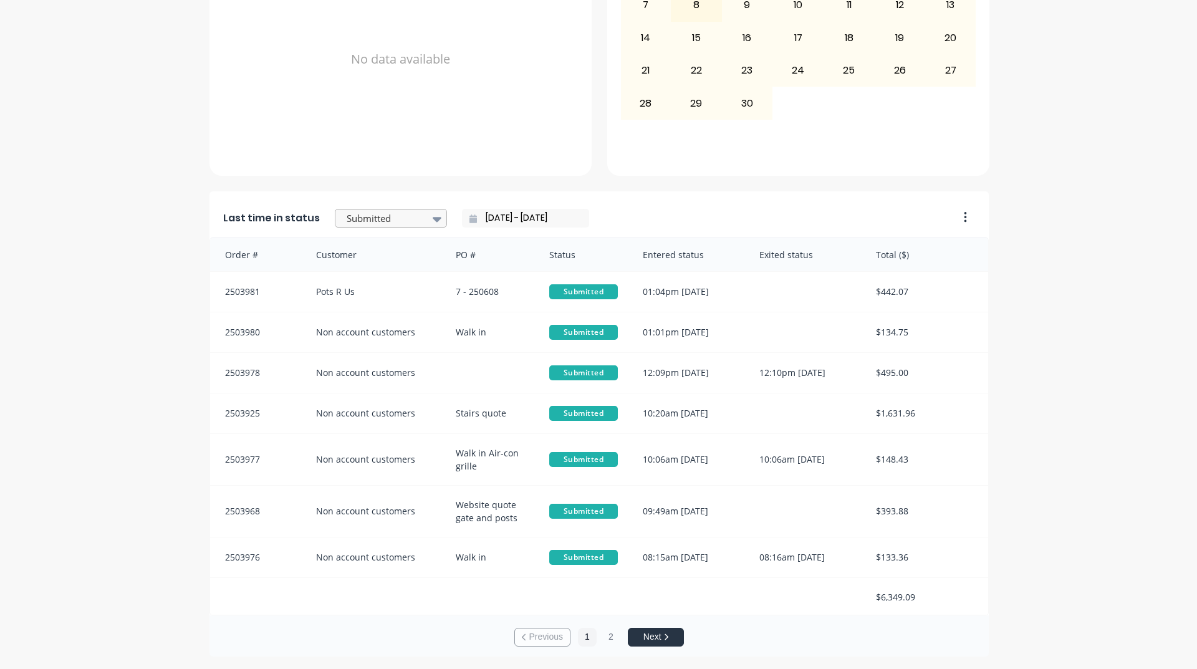
click at [433, 212] on icon at bounding box center [437, 219] width 9 height 14
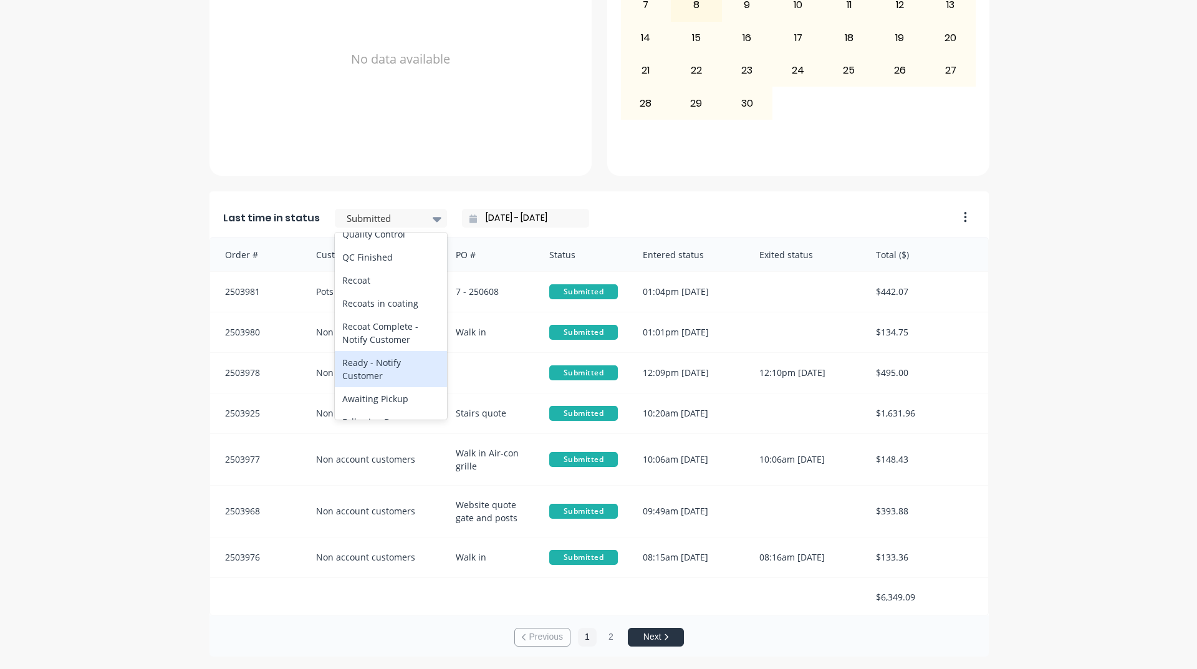
click at [370, 387] on div "Ready - Notify Customer" at bounding box center [391, 369] width 112 height 36
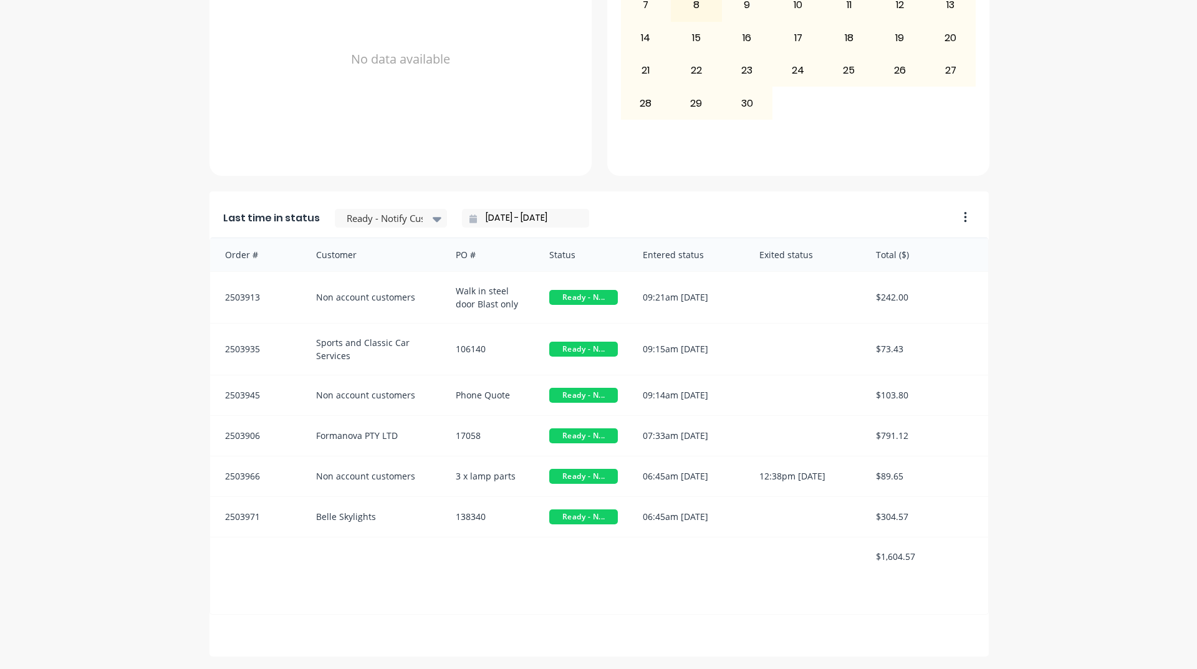
click at [108, 404] on div "A Class Powder Coating Create sales order Create purchase order Overview Select…" at bounding box center [598, 90] width 1197 height 1131
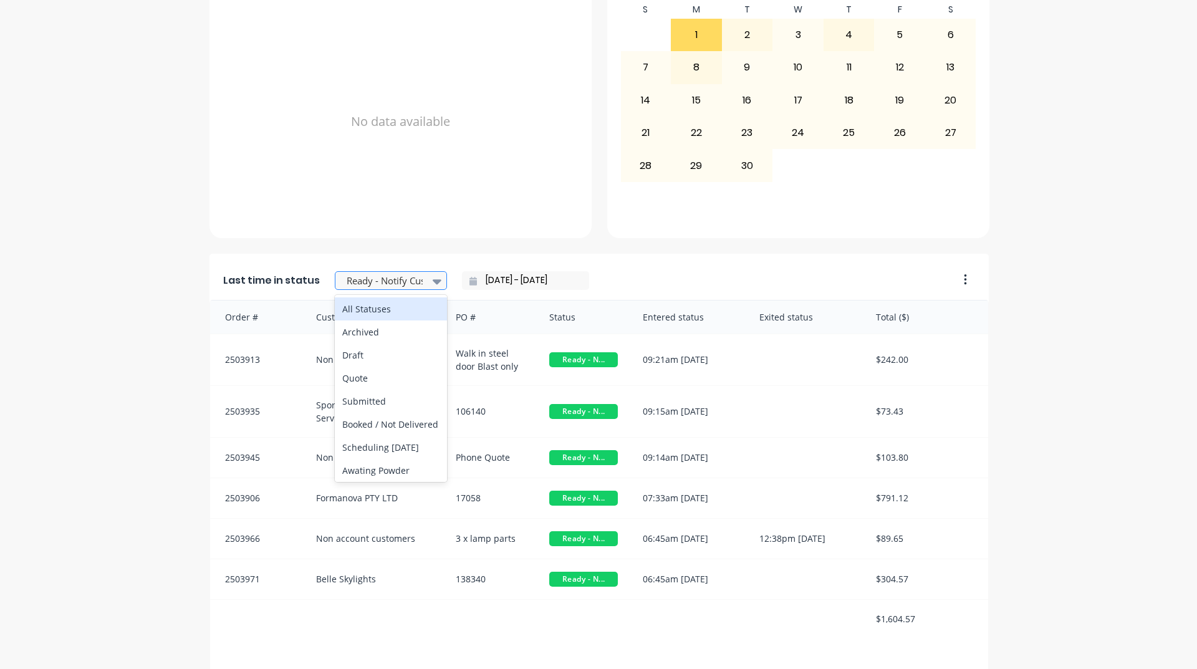
click at [360, 279] on div at bounding box center [384, 281] width 79 height 16
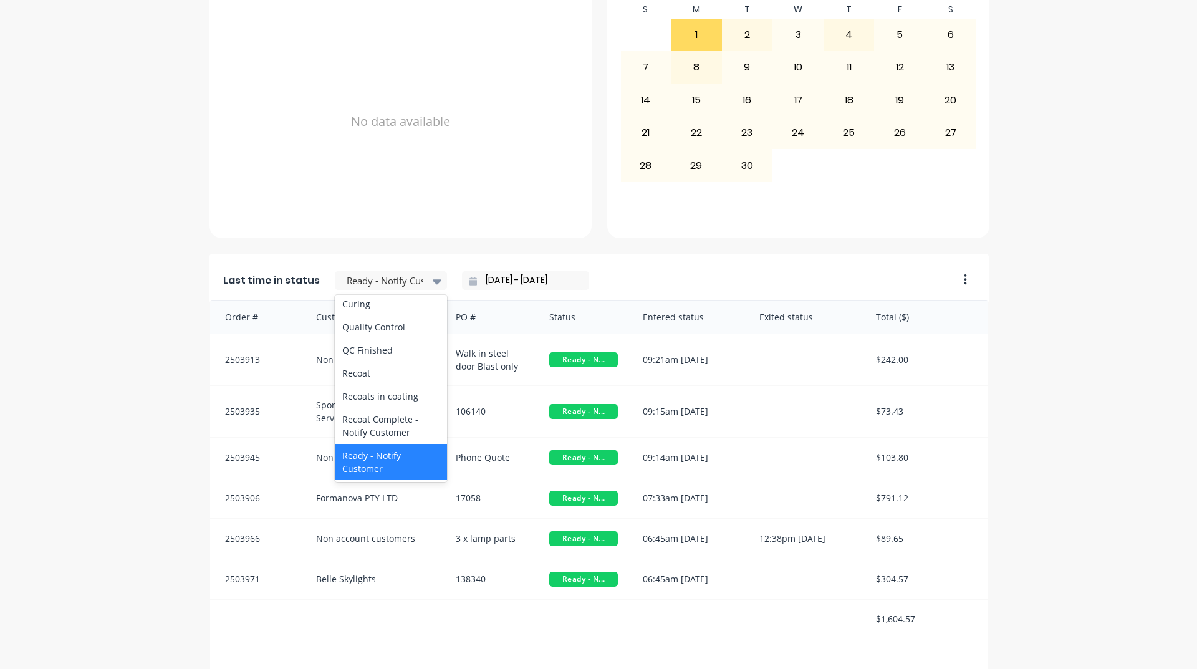
scroll to position [499, 0]
click at [384, 286] on div "Coating" at bounding box center [391, 274] width 112 height 23
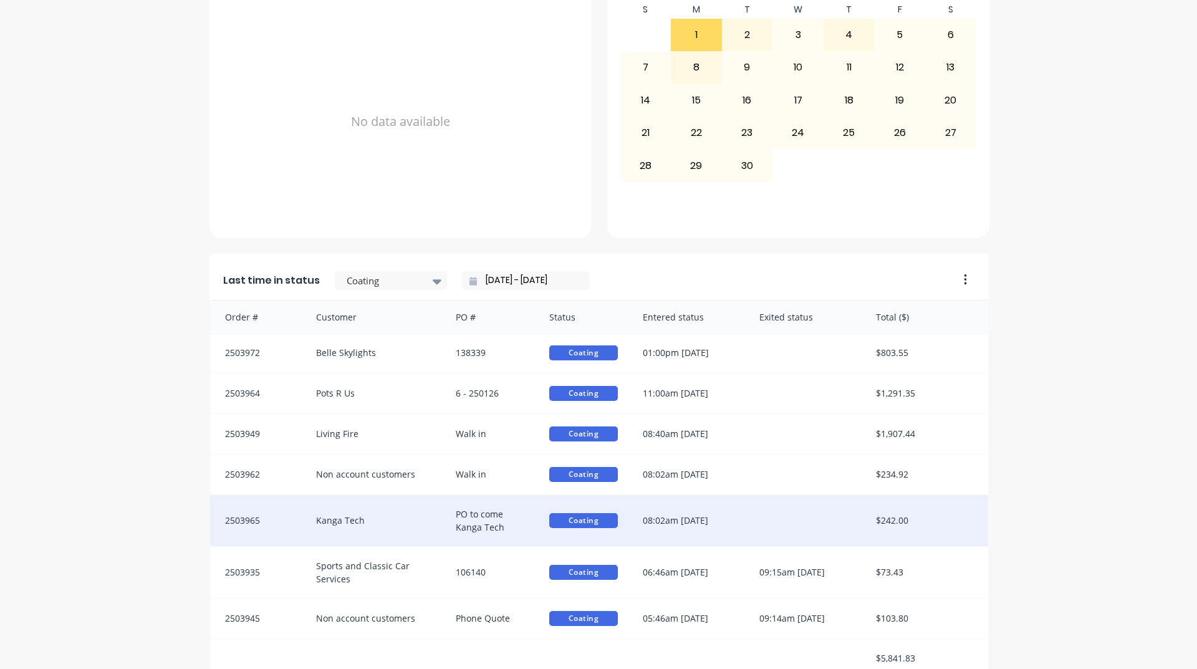
scroll to position [2, 0]
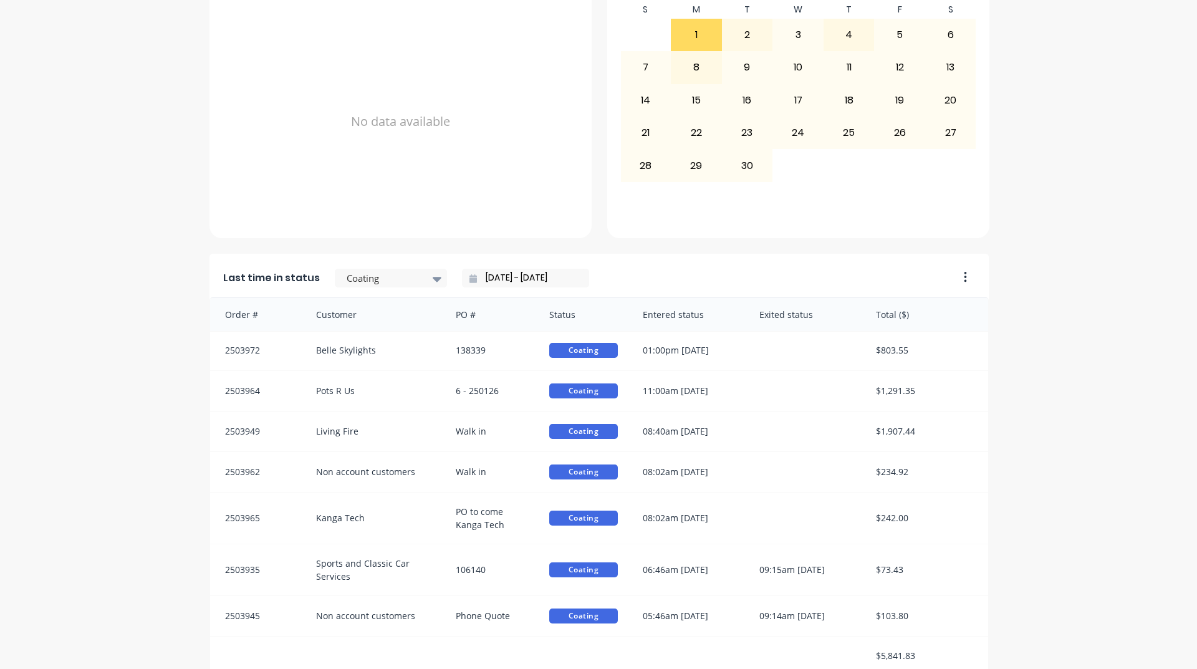
click at [1032, 374] on div "A Class Powder Coating Create sales order Create purchase order Overview Select…" at bounding box center [598, 152] width 1197 height 1131
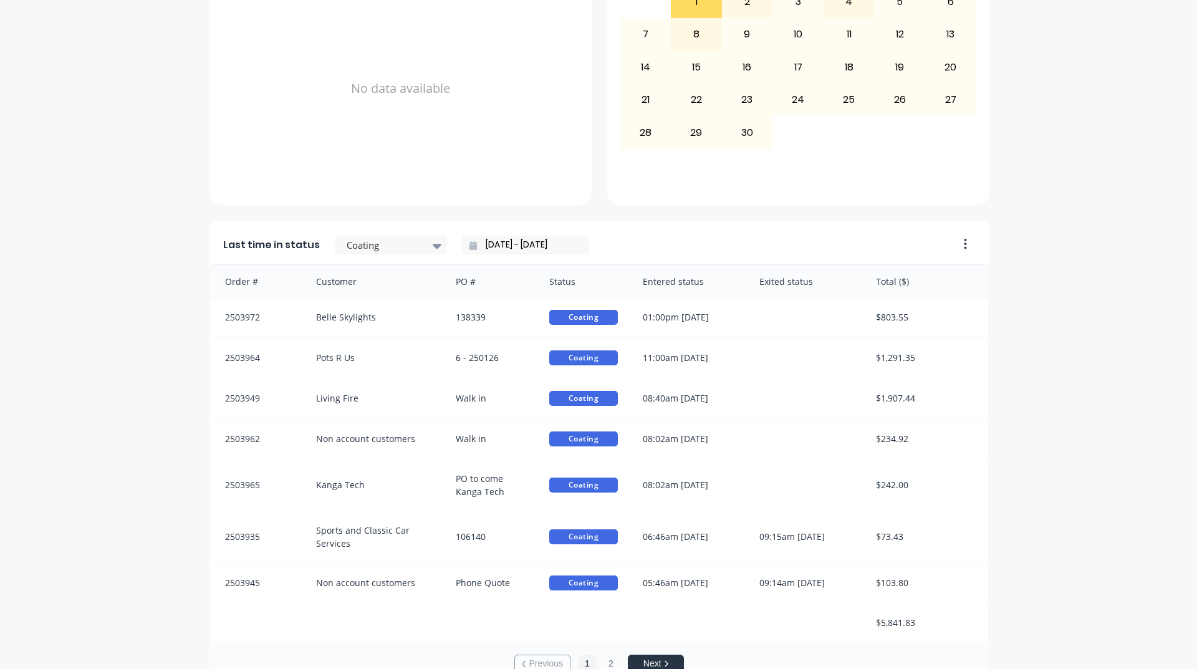
scroll to position [525, 0]
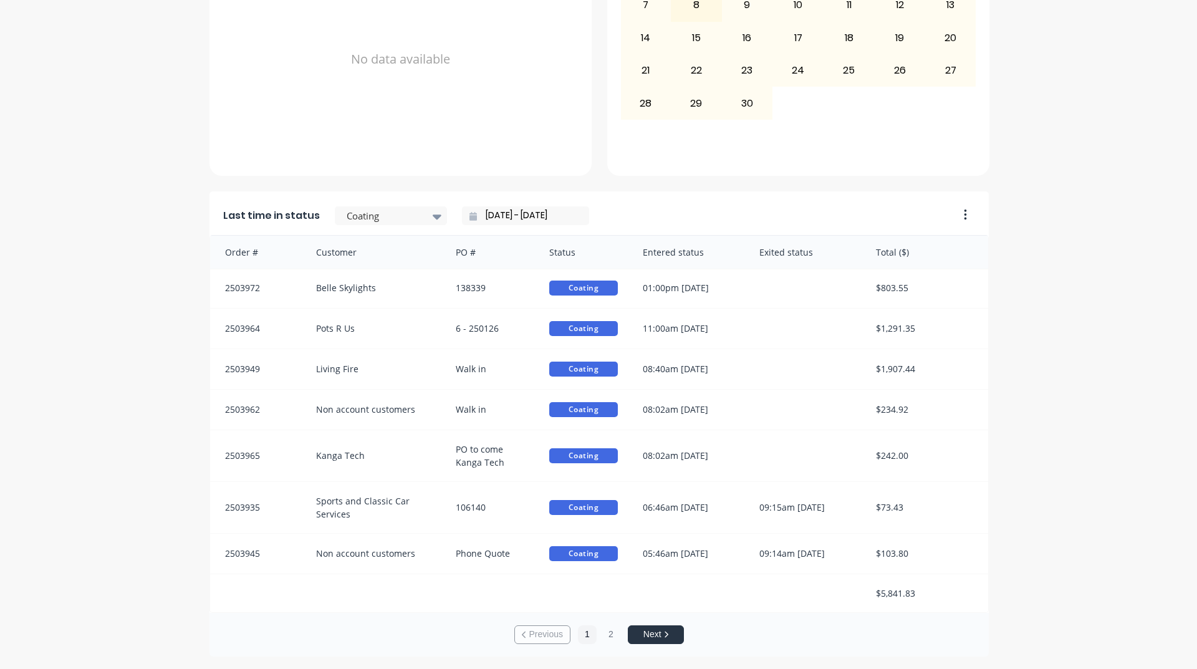
click at [1132, 592] on div "A Class Powder Coating Create sales order Create purchase order Overview Select…" at bounding box center [598, 90] width 1197 height 1131
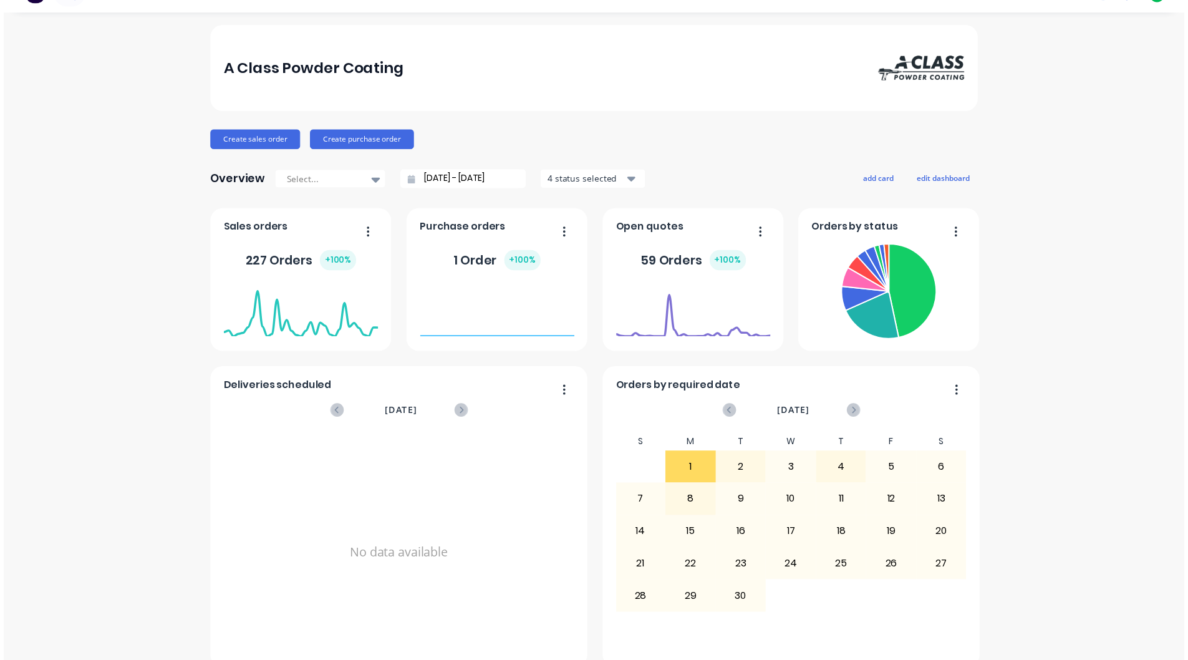
scroll to position [0, 0]
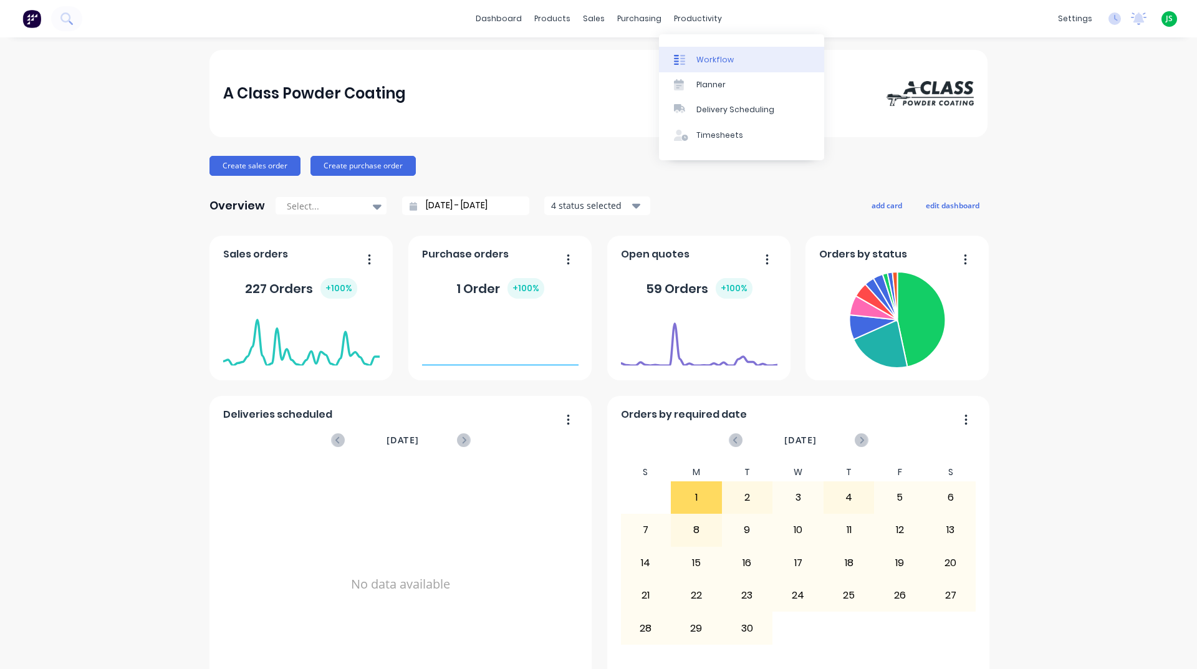
click at [718, 62] on div "Workflow" at bounding box center [714, 59] width 37 height 11
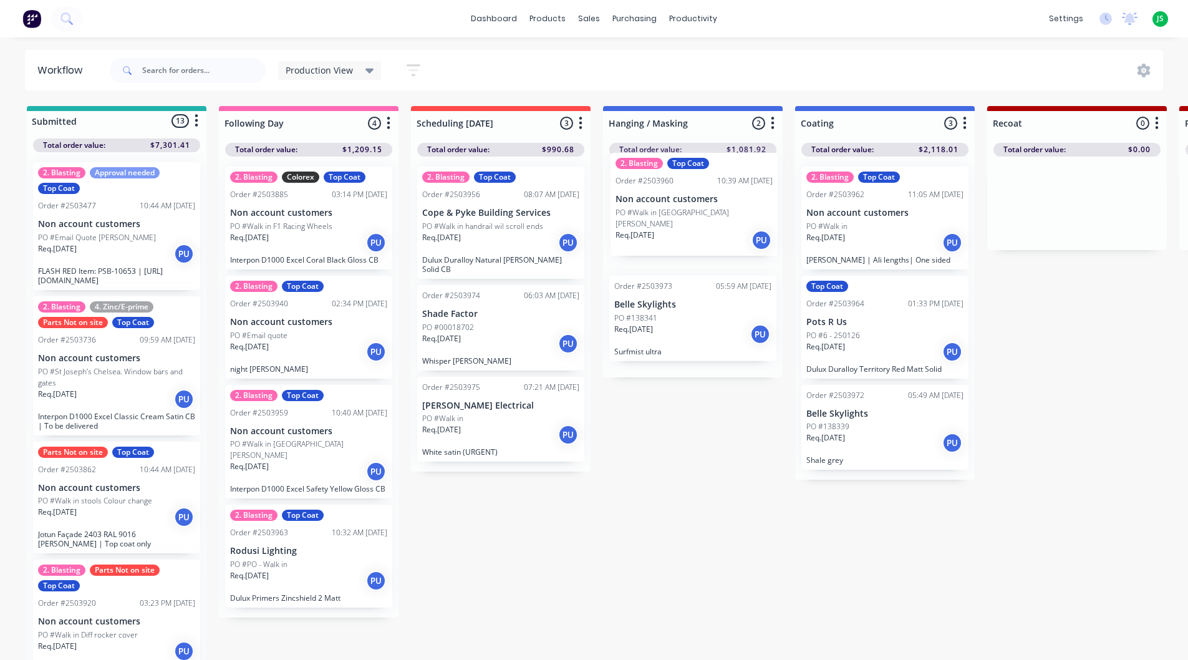
drag, startPoint x: 687, startPoint y: 246, endPoint x: 684, endPoint y: 232, distance: 14.6
click at [684, 232] on div "2. Blasting Top Coat Order #2503960 10:39 AM [DATE] Non account customers PO #W…" at bounding box center [693, 266] width 180 height 221
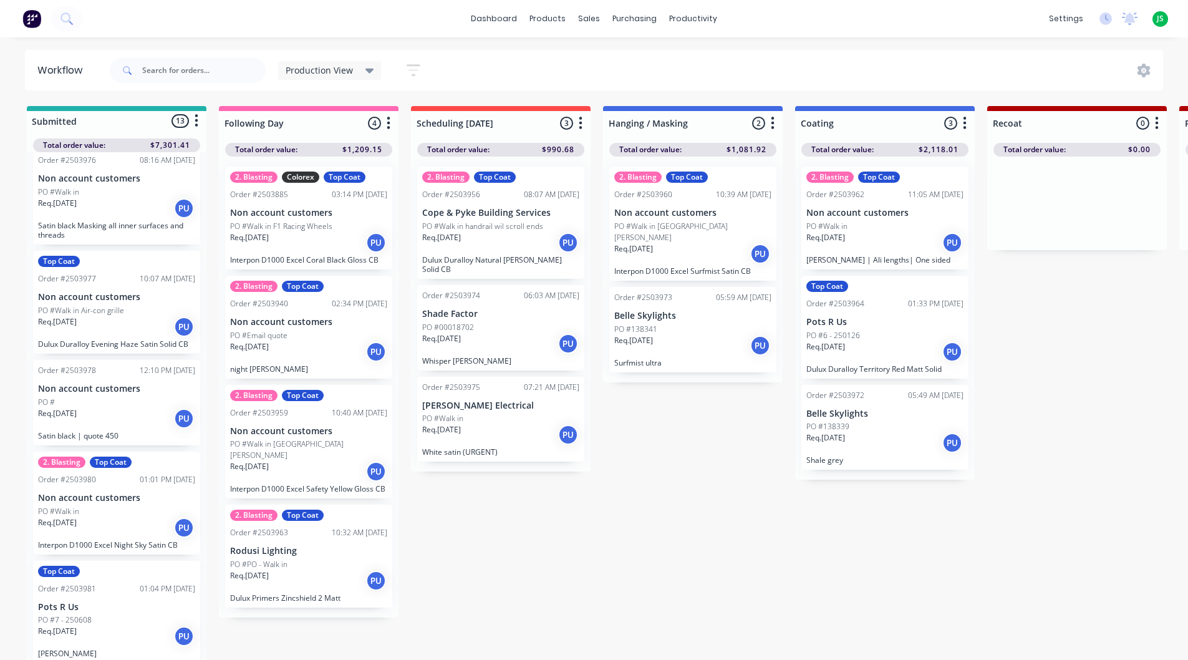
scroll to position [1004, 0]
click at [128, 628] on div "Req. [DATE] PU" at bounding box center [116, 634] width 157 height 21
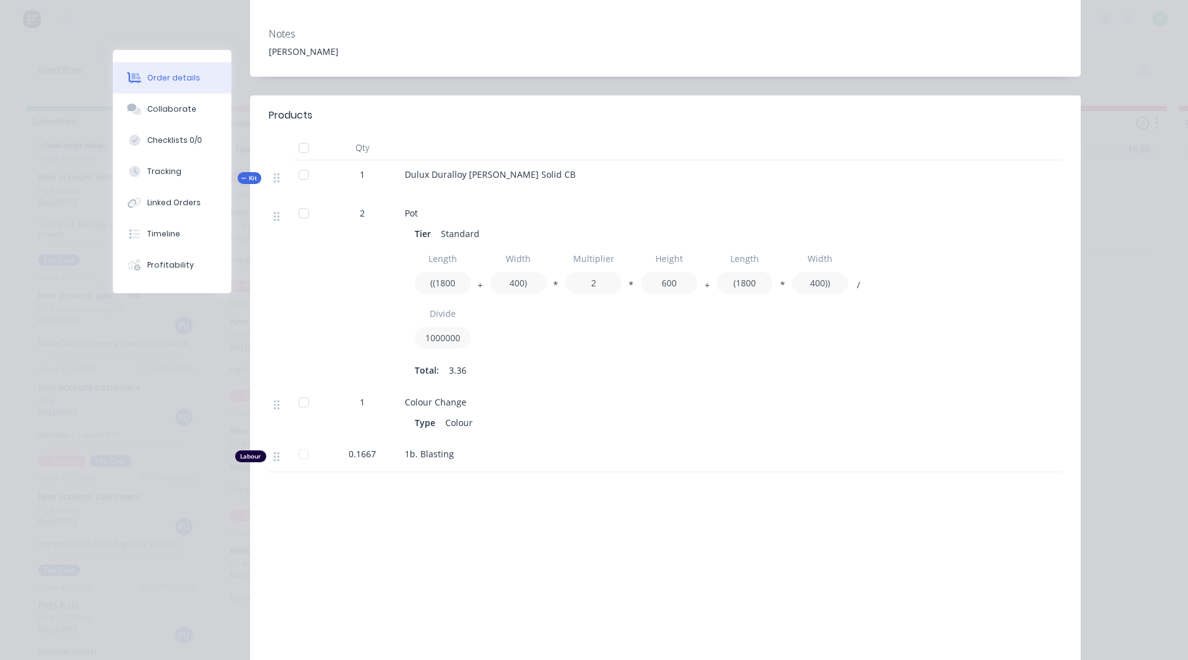
scroll to position [312, 0]
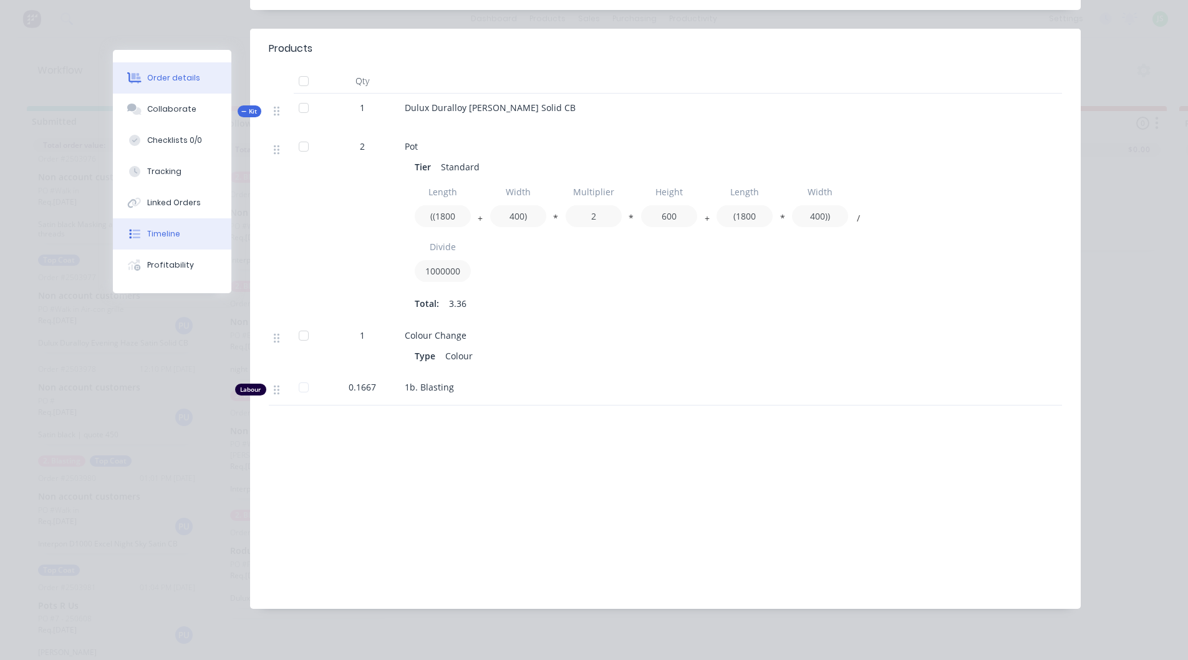
click at [163, 229] on div "Timeline" at bounding box center [163, 233] width 33 height 11
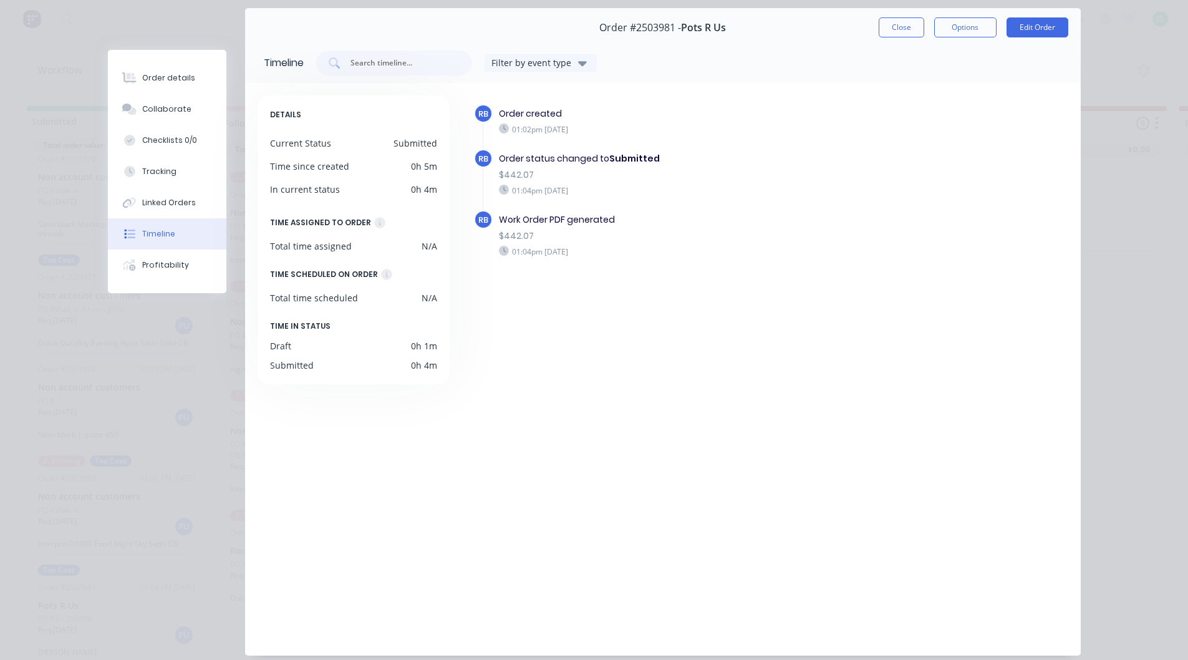
scroll to position [0, 0]
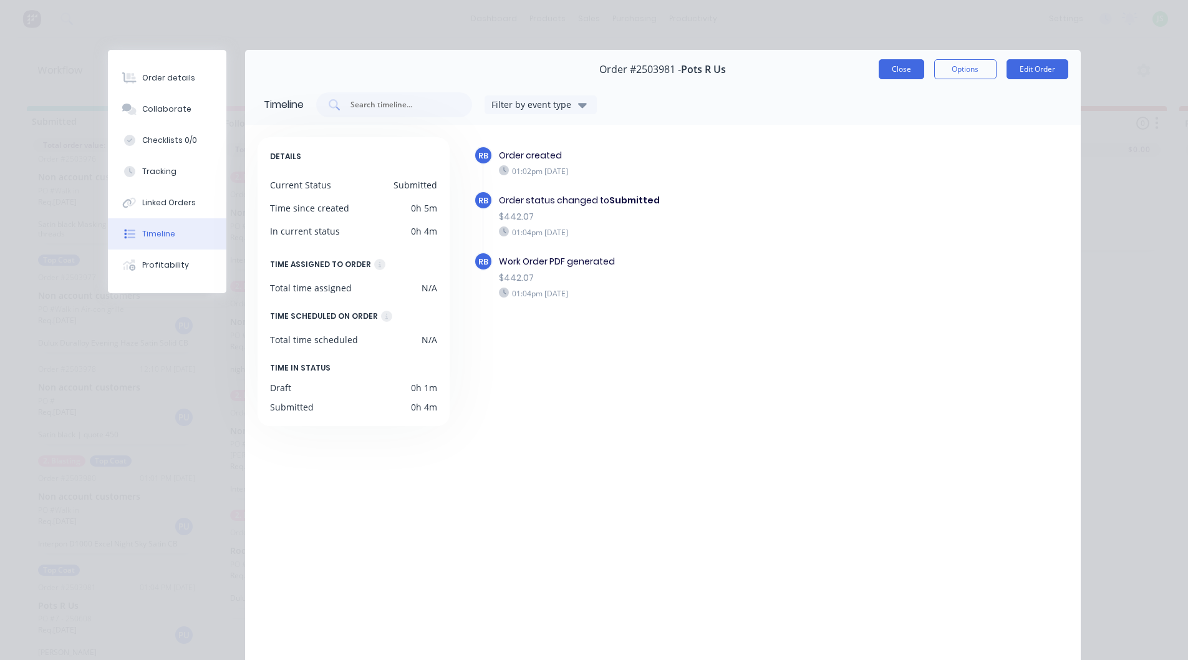
click at [913, 67] on button "Close" at bounding box center [901, 69] width 46 height 20
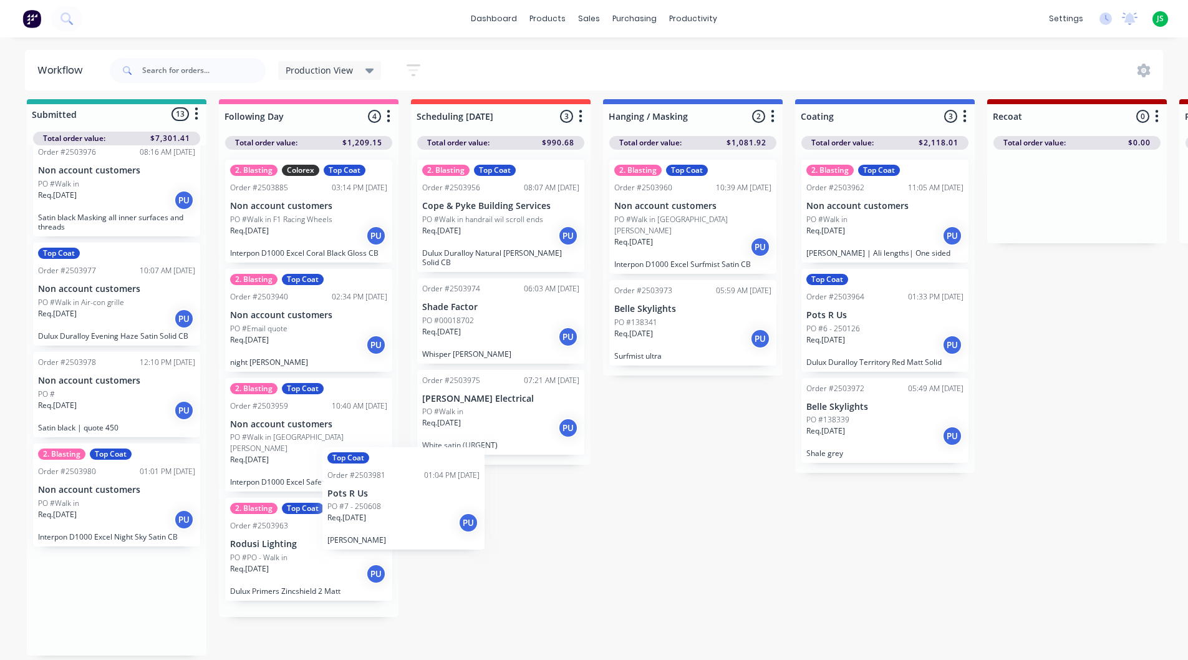
scroll to position [11, 0]
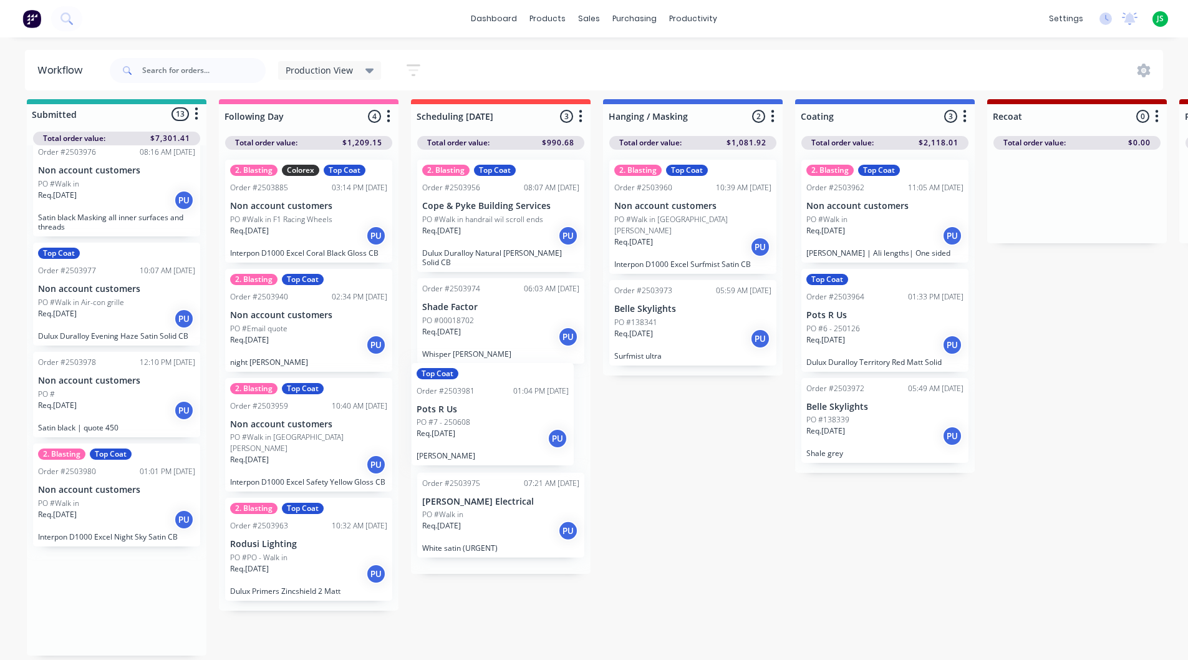
drag, startPoint x: 121, startPoint y: 615, endPoint x: 504, endPoint y: 418, distance: 430.8
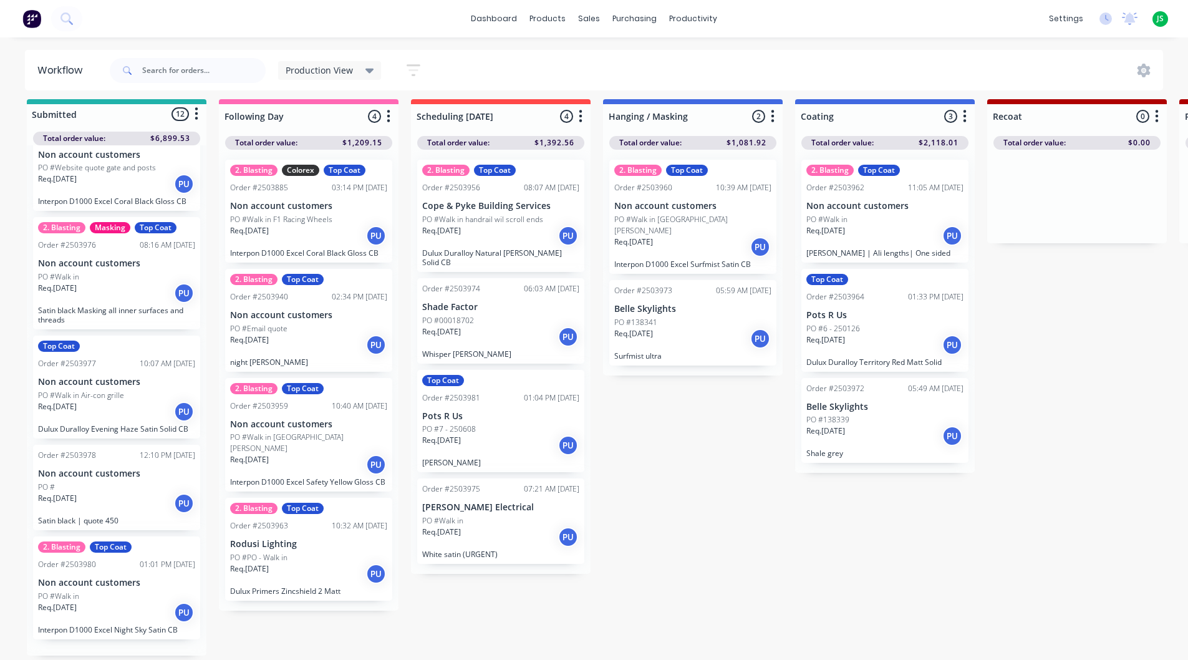
scroll to position [896, 0]
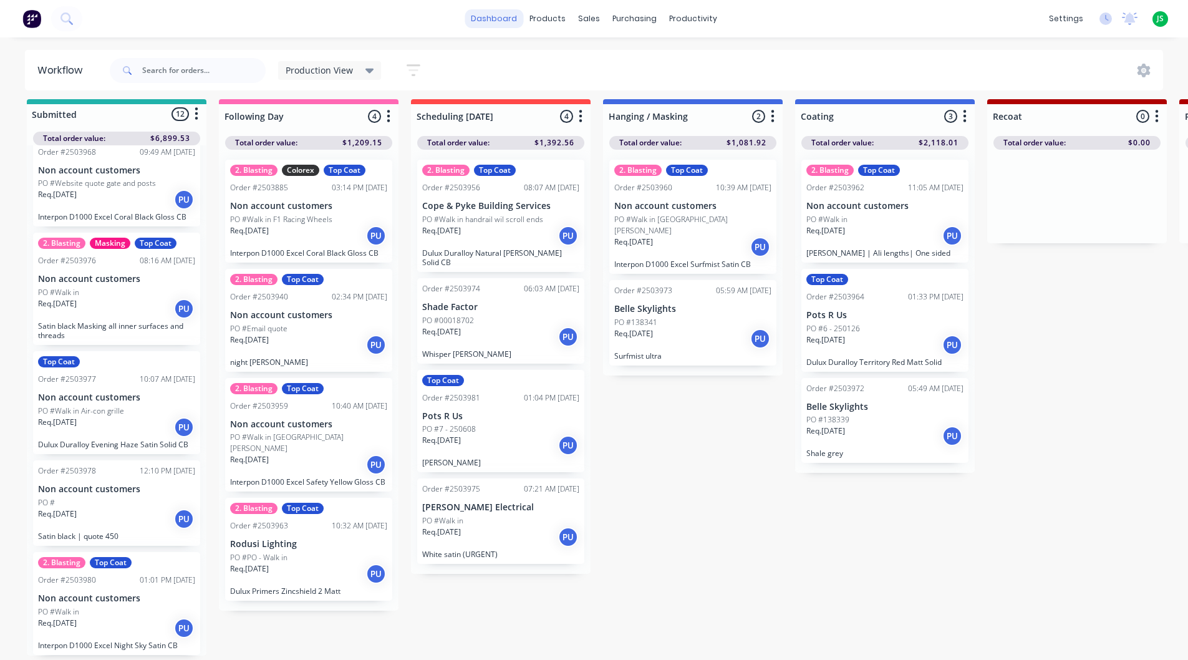
click at [504, 27] on link "dashboard" at bounding box center [493, 18] width 59 height 19
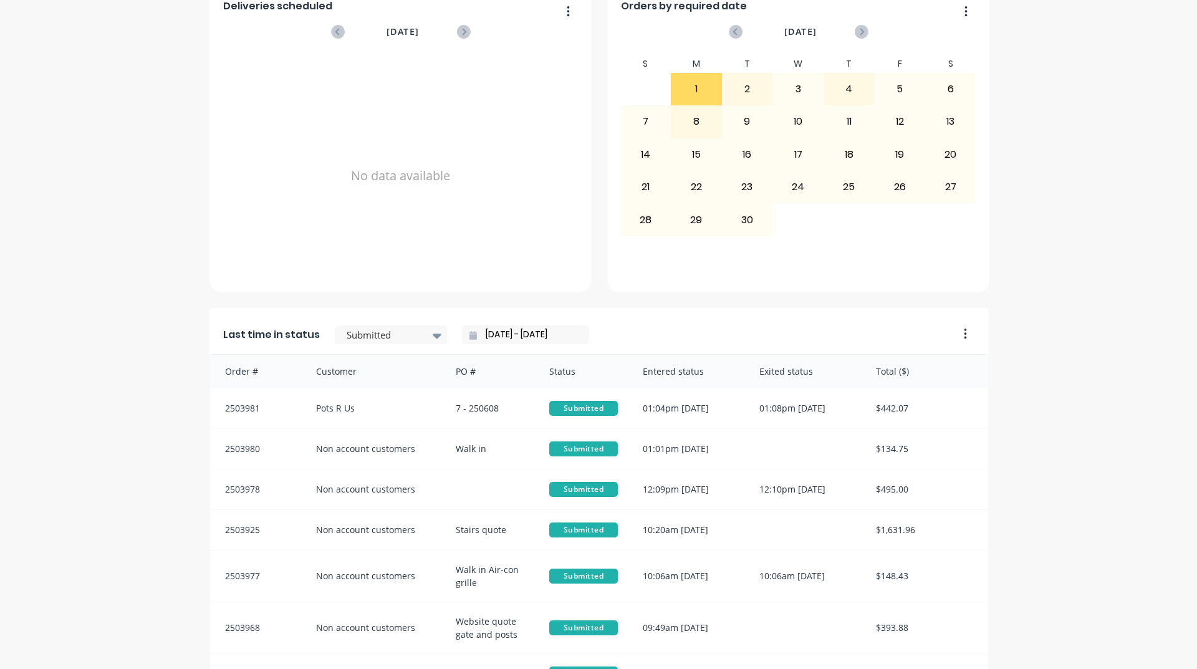
scroll to position [499, 0]
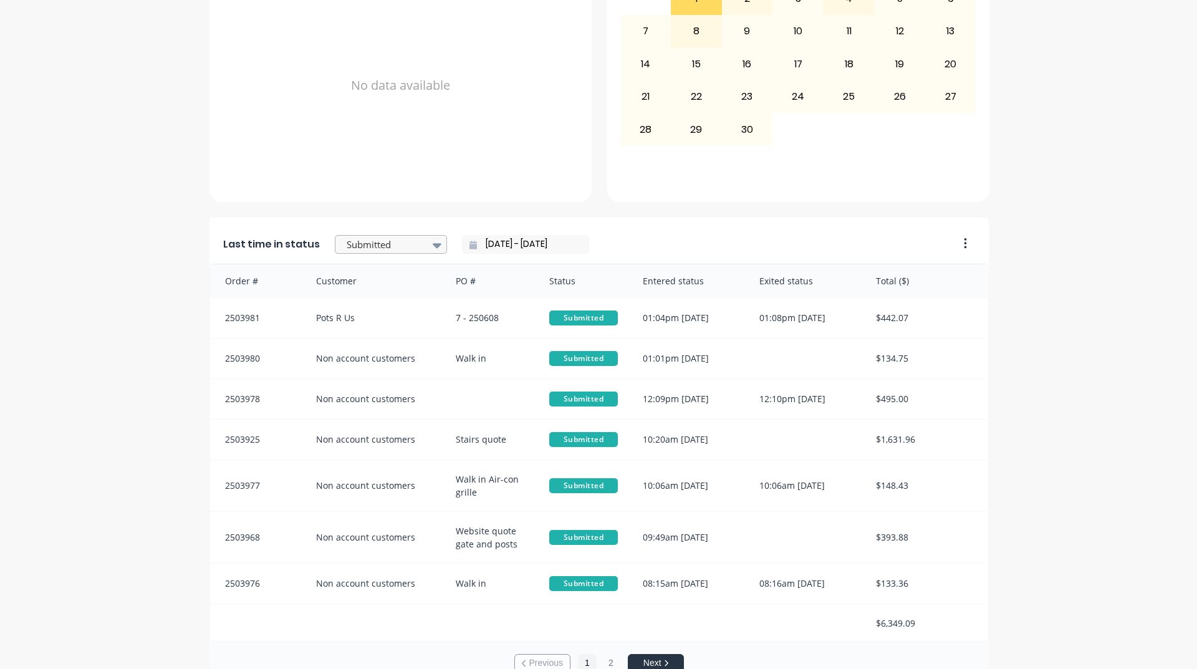
click at [397, 245] on div at bounding box center [384, 245] width 79 height 16
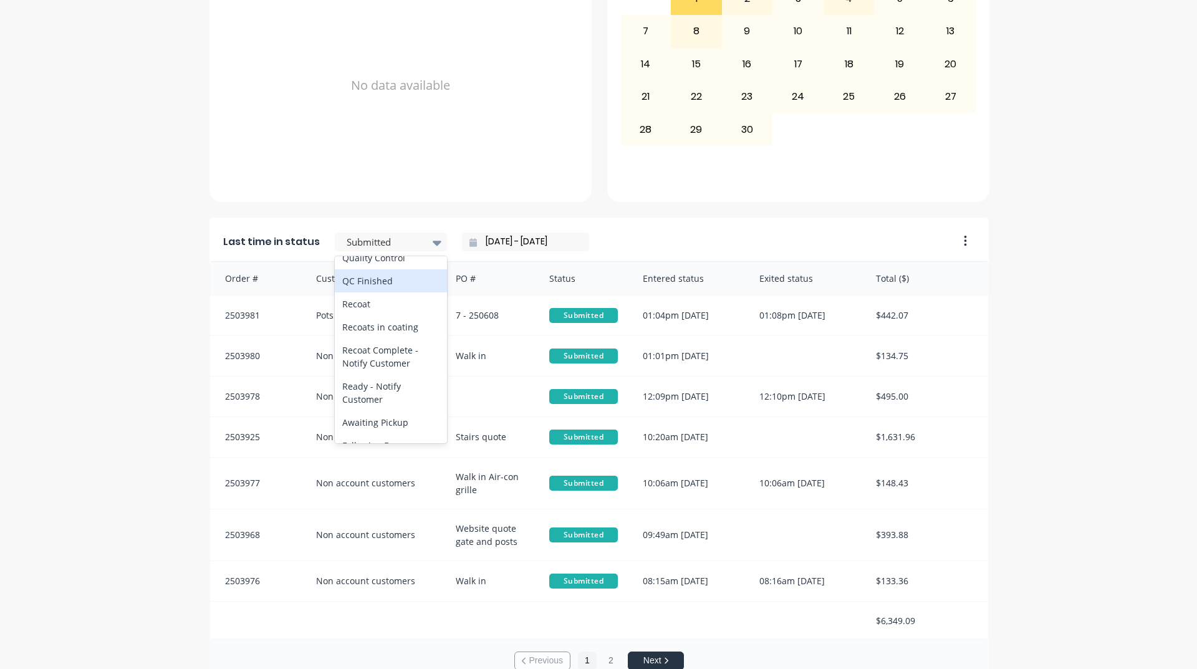
scroll to position [461, 0]
click at [353, 286] on div "Coating" at bounding box center [391, 273] width 112 height 23
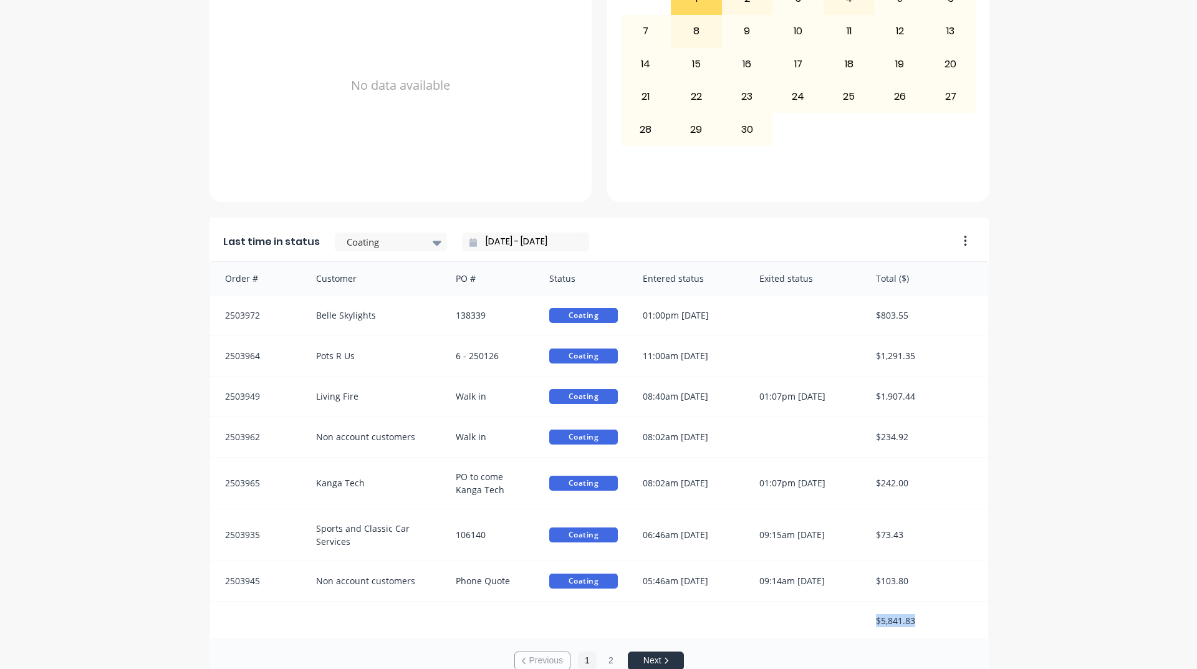
drag, startPoint x: 916, startPoint y: 625, endPoint x: 850, endPoint y: 618, distance: 67.1
click at [850, 618] on div "$5,841.83" at bounding box center [599, 621] width 778 height 38
click at [981, 622] on div "$5,841.83" at bounding box center [925, 621] width 125 height 38
click at [116, 309] on div "A Class Powder Coating Create sales order Create purchase order Overview Select…" at bounding box center [598, 116] width 1197 height 1131
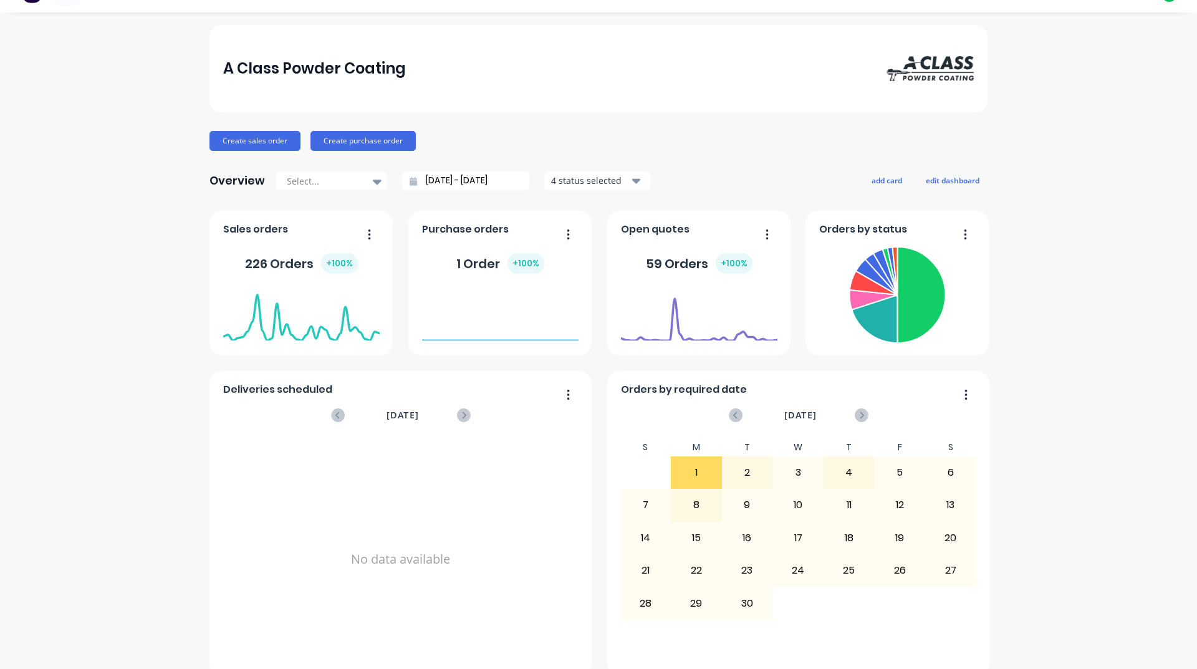
scroll to position [0, 0]
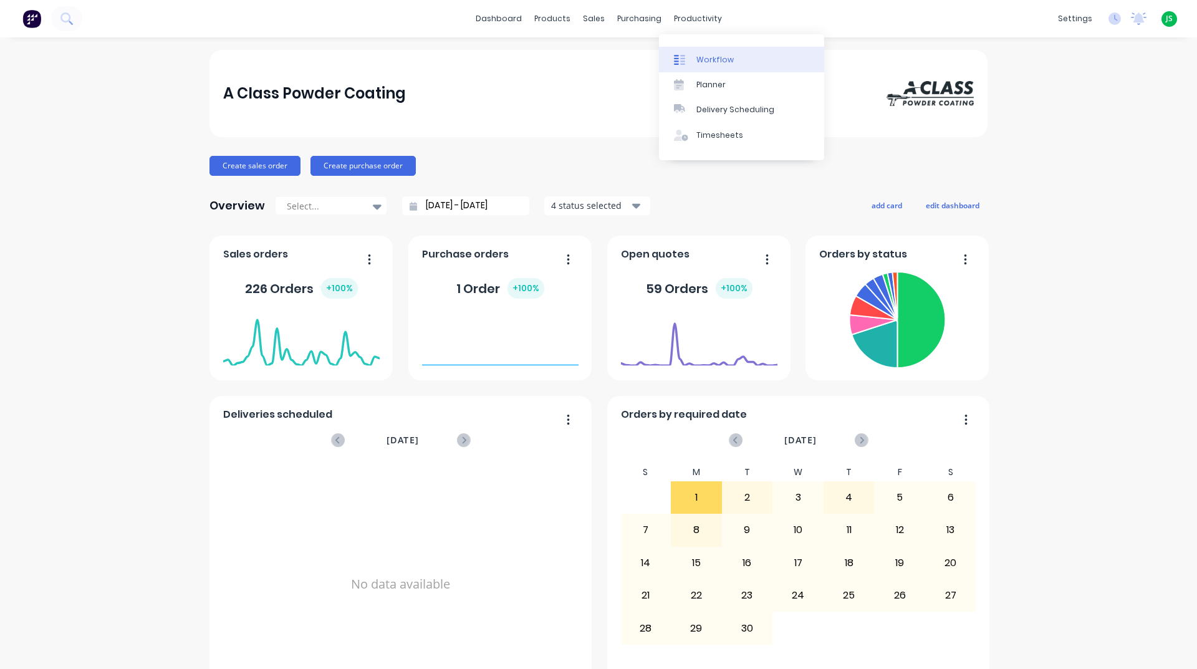
click at [700, 55] on div "Workflow" at bounding box center [714, 59] width 37 height 11
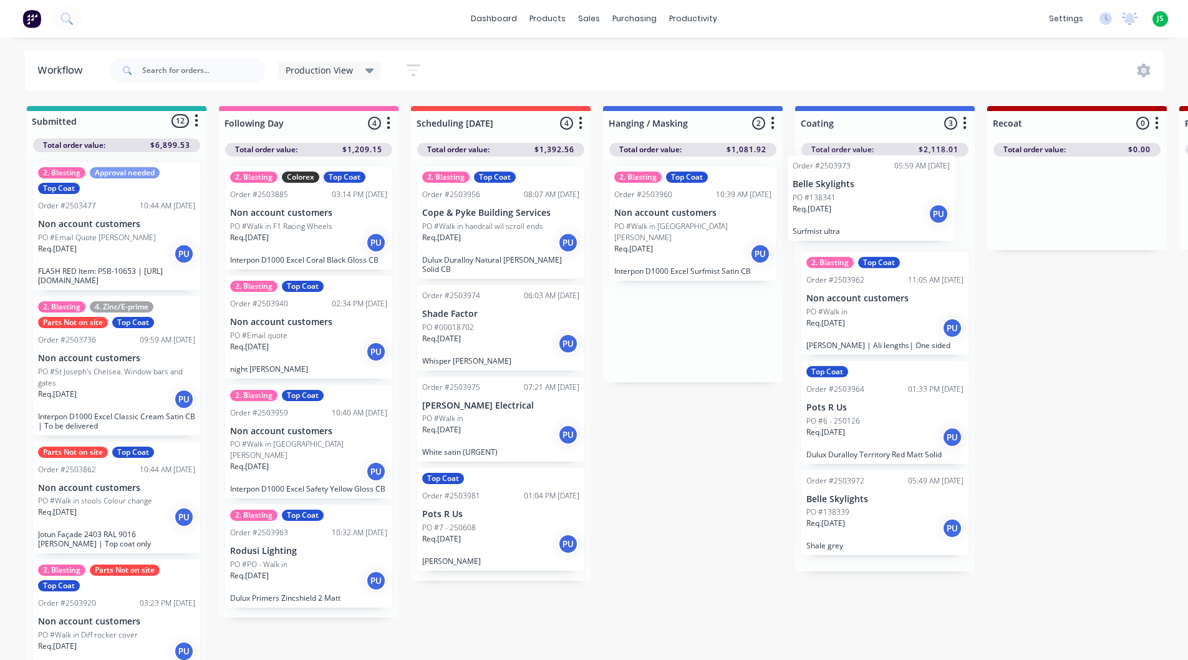
drag, startPoint x: 666, startPoint y: 346, endPoint x: 848, endPoint y: 224, distance: 219.2
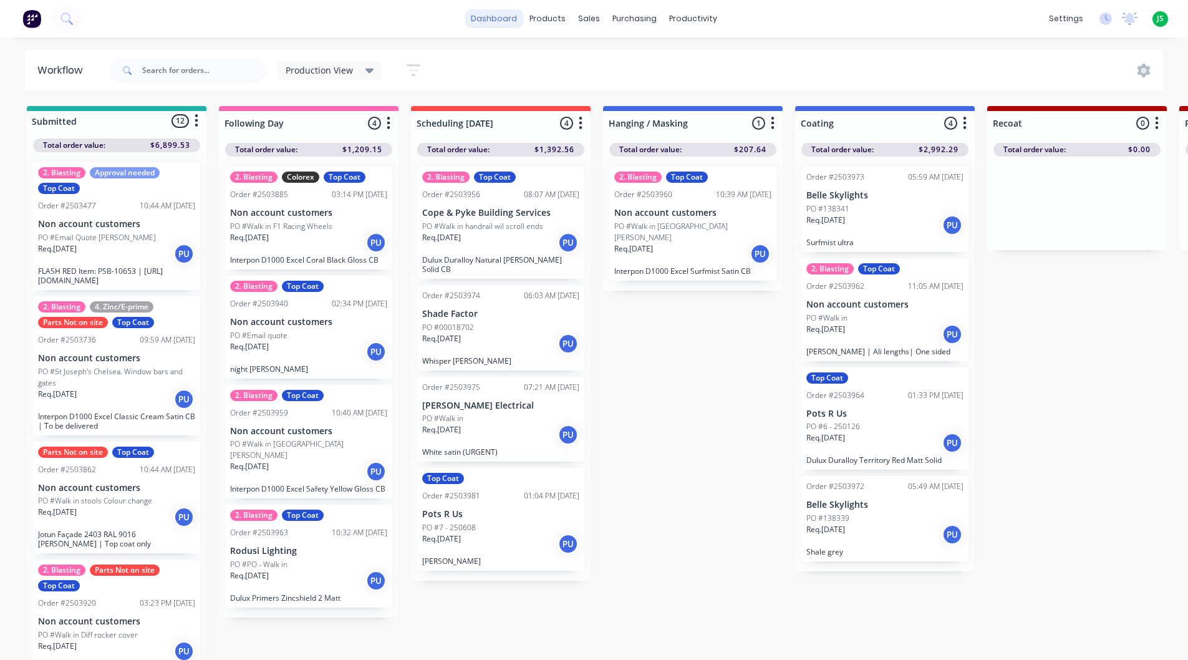
click at [504, 23] on link "dashboard" at bounding box center [493, 18] width 59 height 19
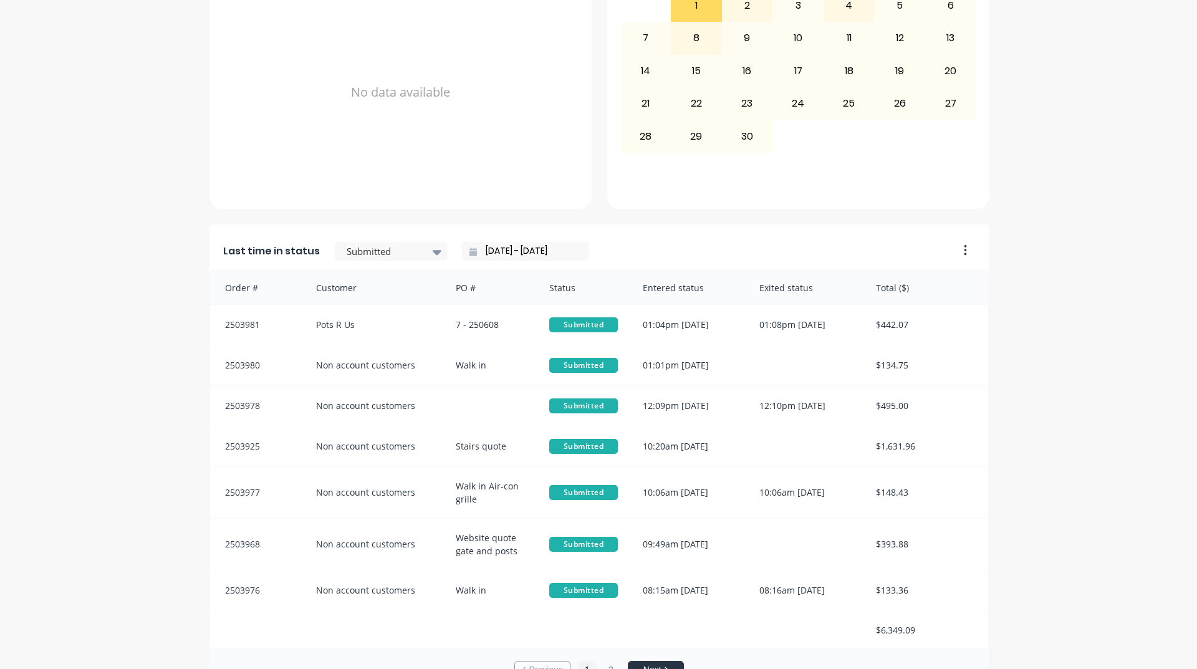
scroll to position [525, 0]
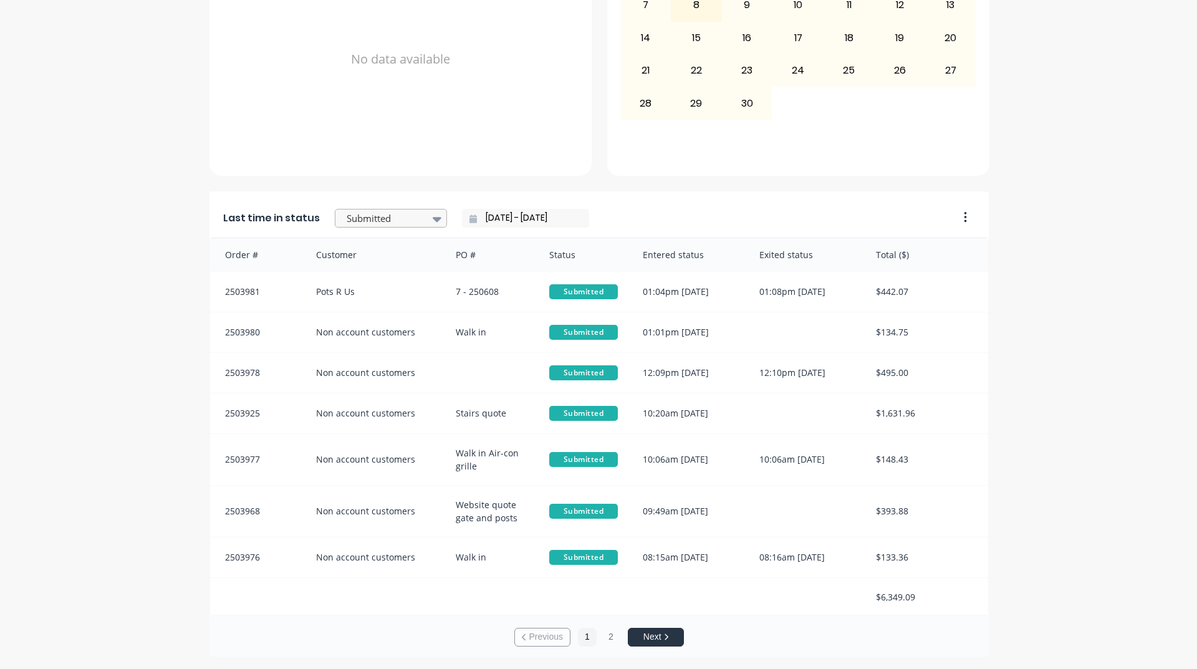
click at [381, 221] on div at bounding box center [384, 219] width 79 height 16
click at [370, 286] on div "Coating" at bounding box center [391, 274] width 112 height 23
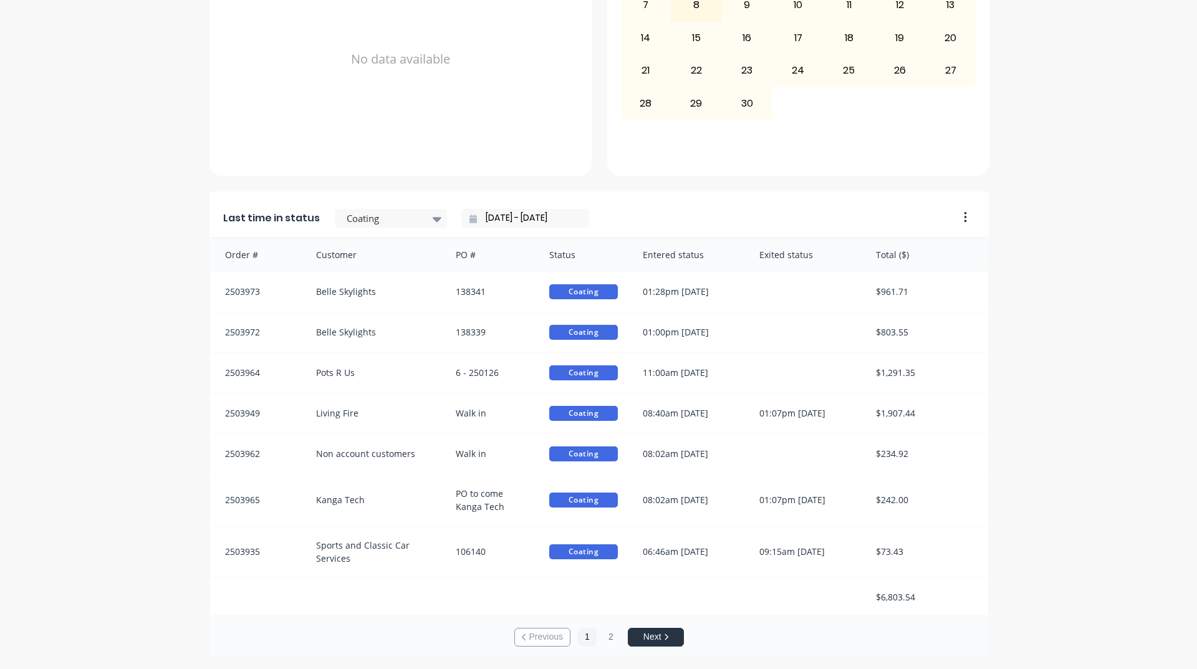
click at [175, 426] on div "A Class Powder Coating Create sales order Create purchase order Overview Select…" at bounding box center [598, 90] width 1197 height 1131
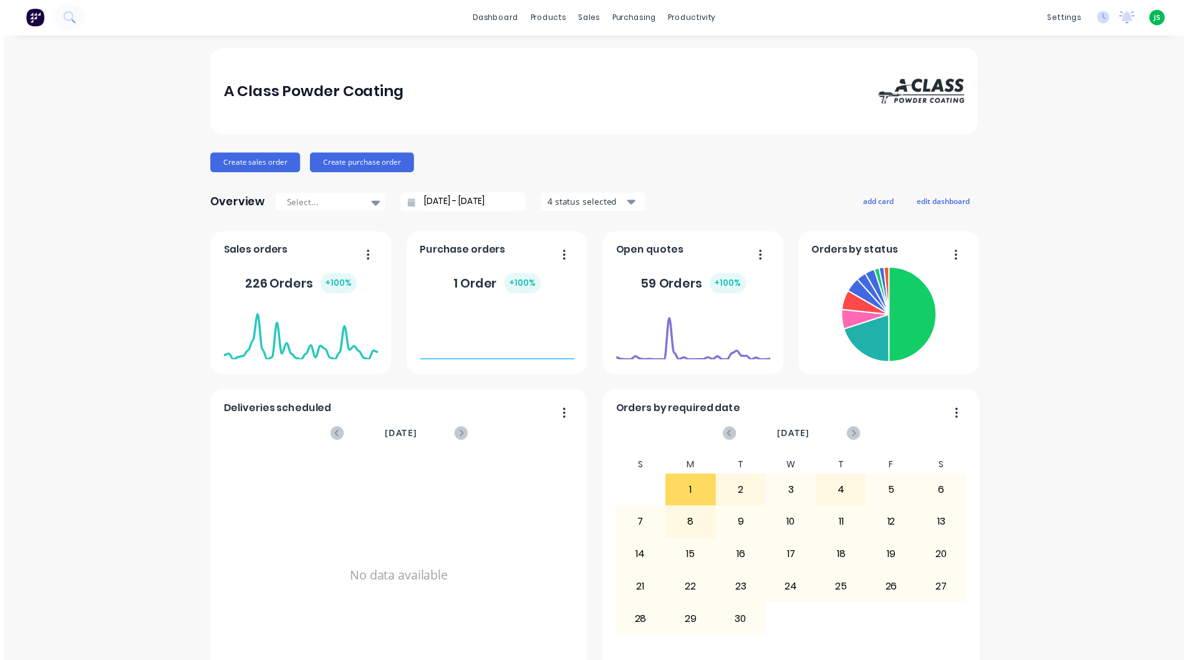
scroll to position [0, 0]
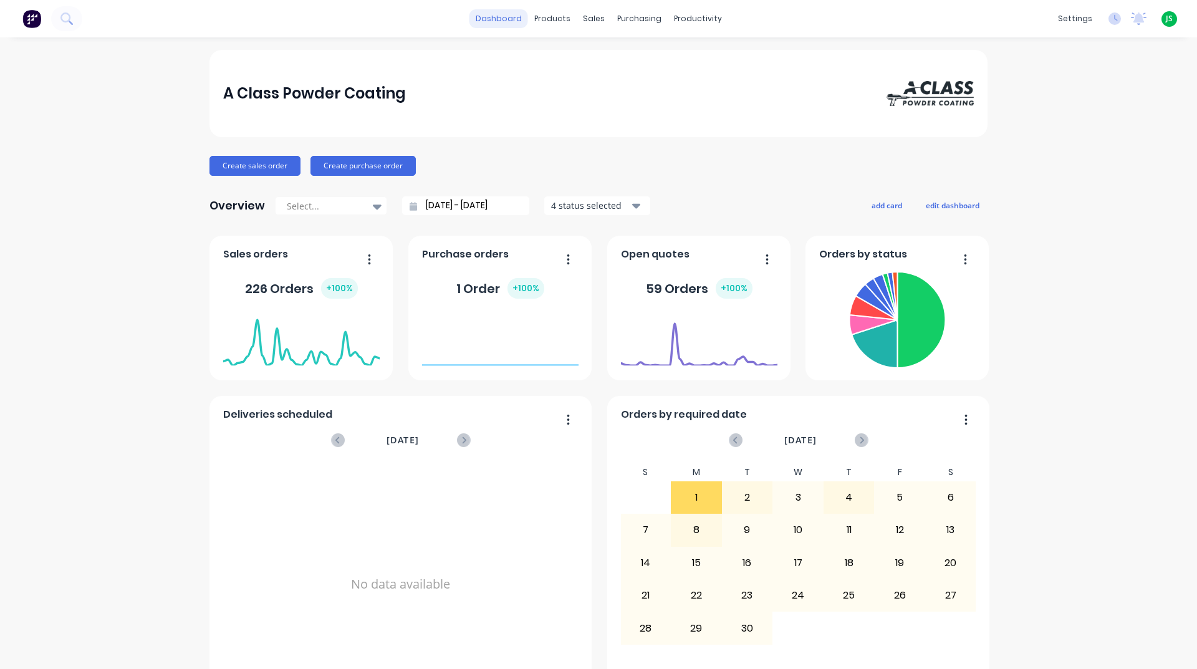
click at [497, 14] on link "dashboard" at bounding box center [498, 18] width 59 height 19
click at [711, 60] on div "Workflow" at bounding box center [714, 59] width 37 height 11
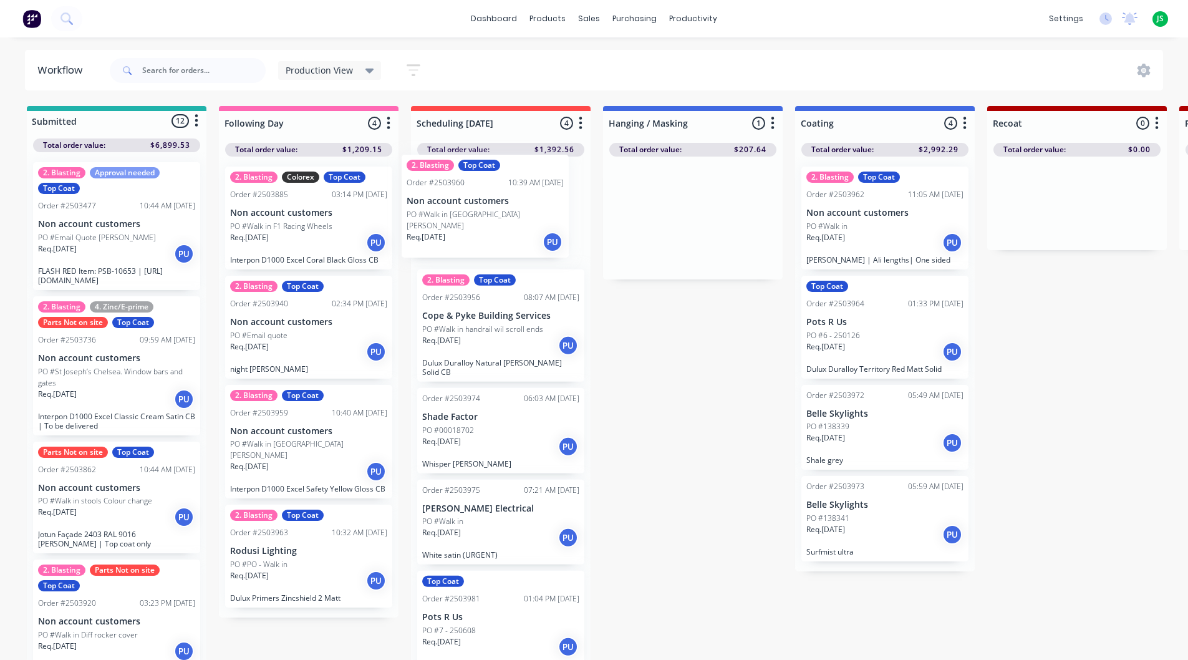
drag, startPoint x: 729, startPoint y: 221, endPoint x: 512, endPoint y: 209, distance: 217.2
